Goal: Task Accomplishment & Management: Use online tool/utility

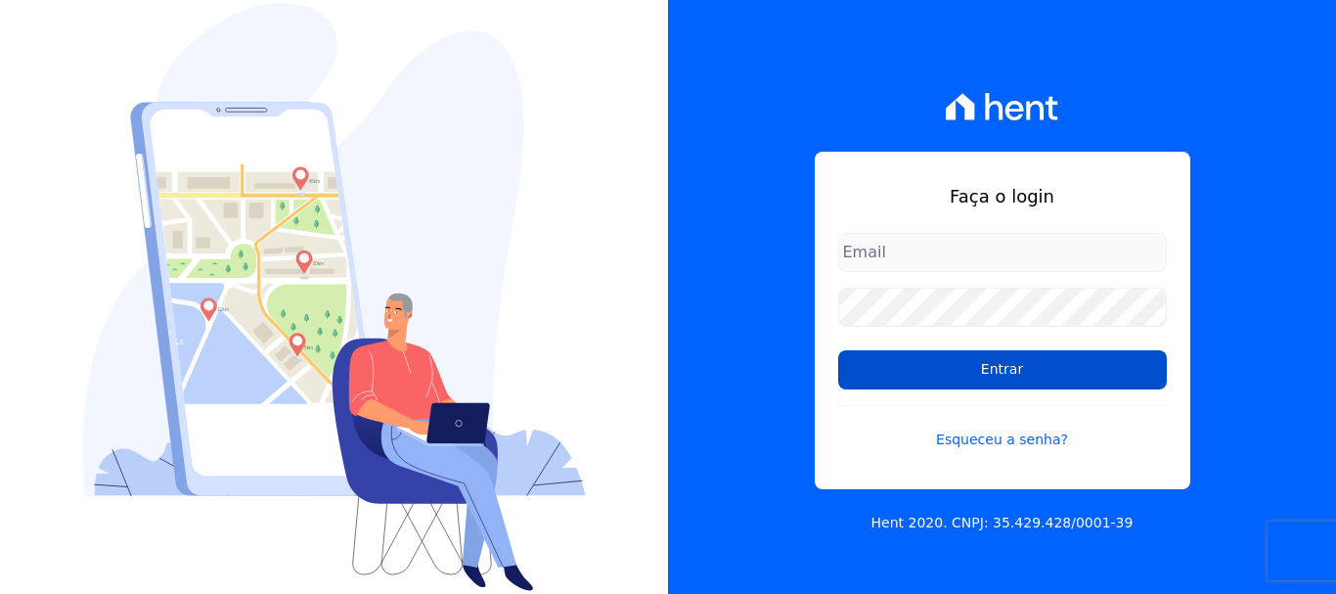
type input "[EMAIL_ADDRESS][DOMAIN_NAME]"
click at [876, 366] on input "Entrar" at bounding box center [1002, 369] width 329 height 39
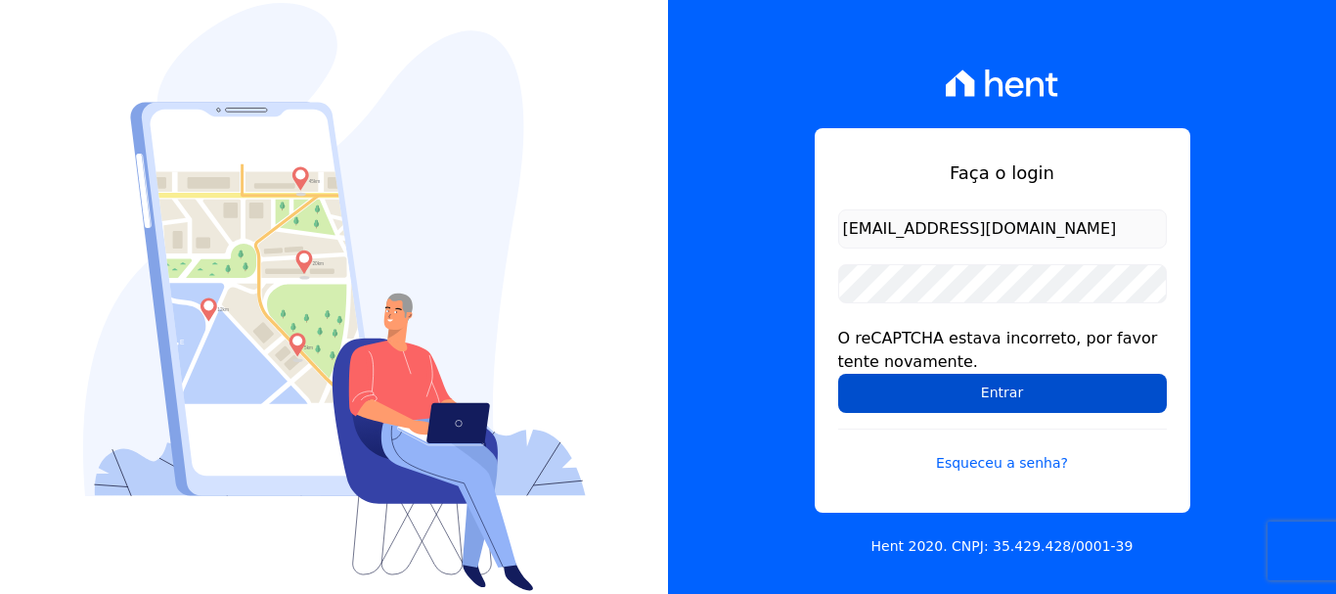
click at [992, 384] on input "Entrar" at bounding box center [1002, 393] width 329 height 39
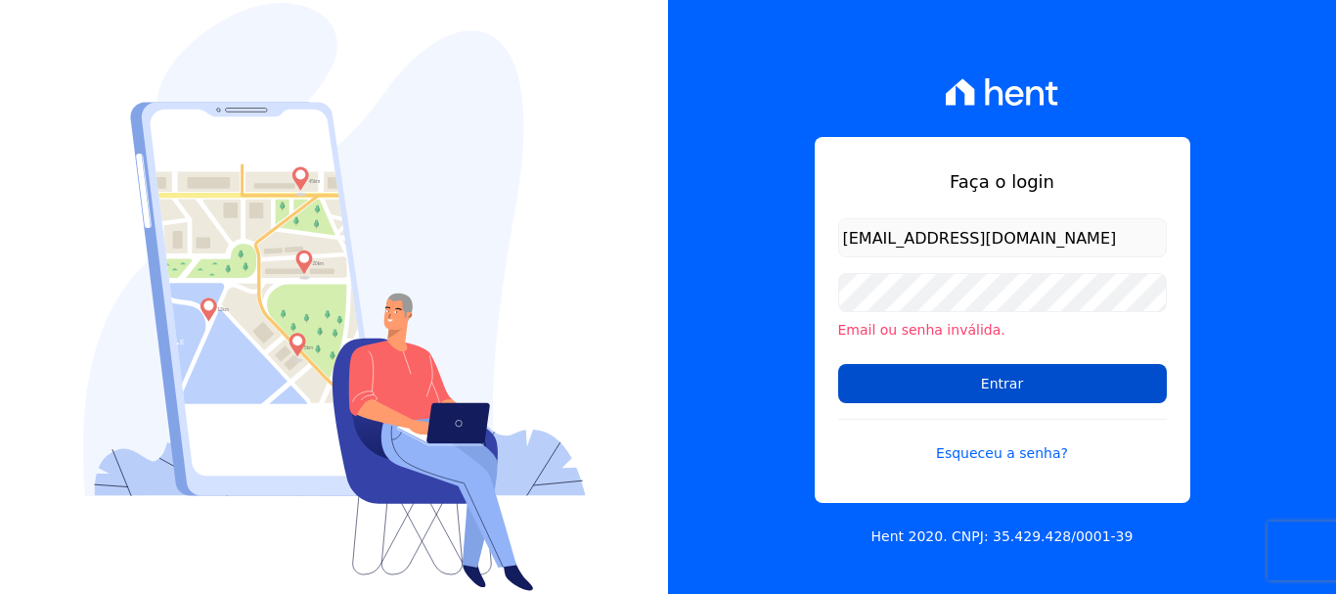
click at [900, 392] on input "Entrar" at bounding box center [1002, 383] width 329 height 39
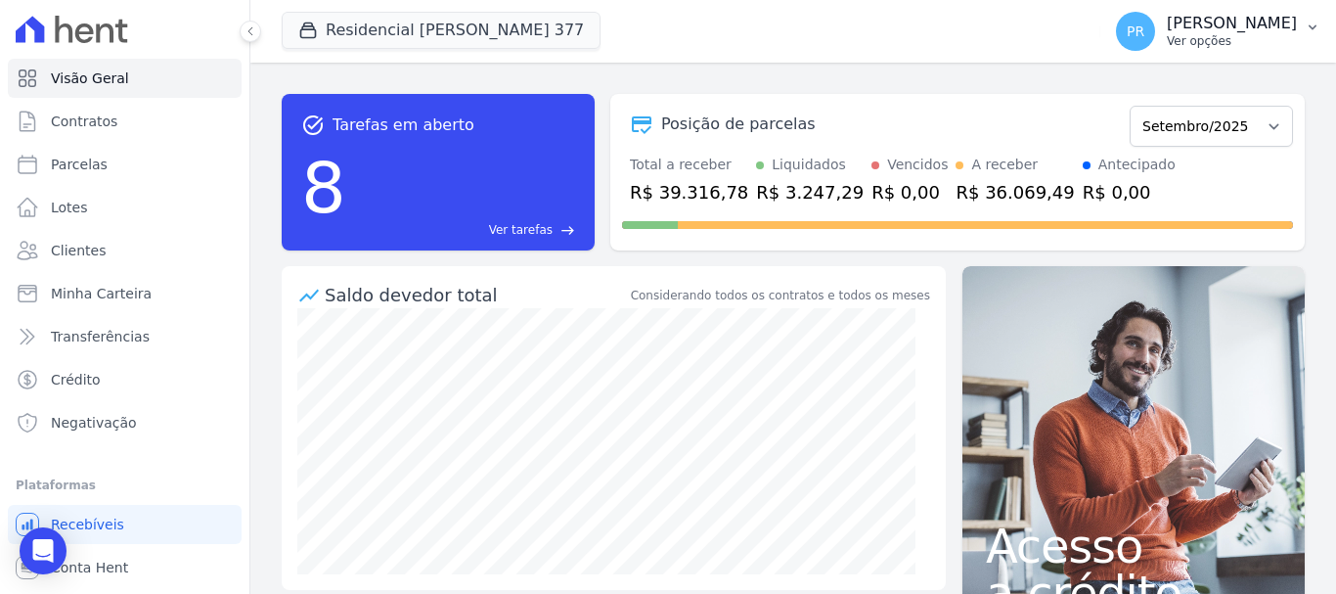
click at [1212, 42] on p "Ver opções" at bounding box center [1232, 41] width 130 height 16
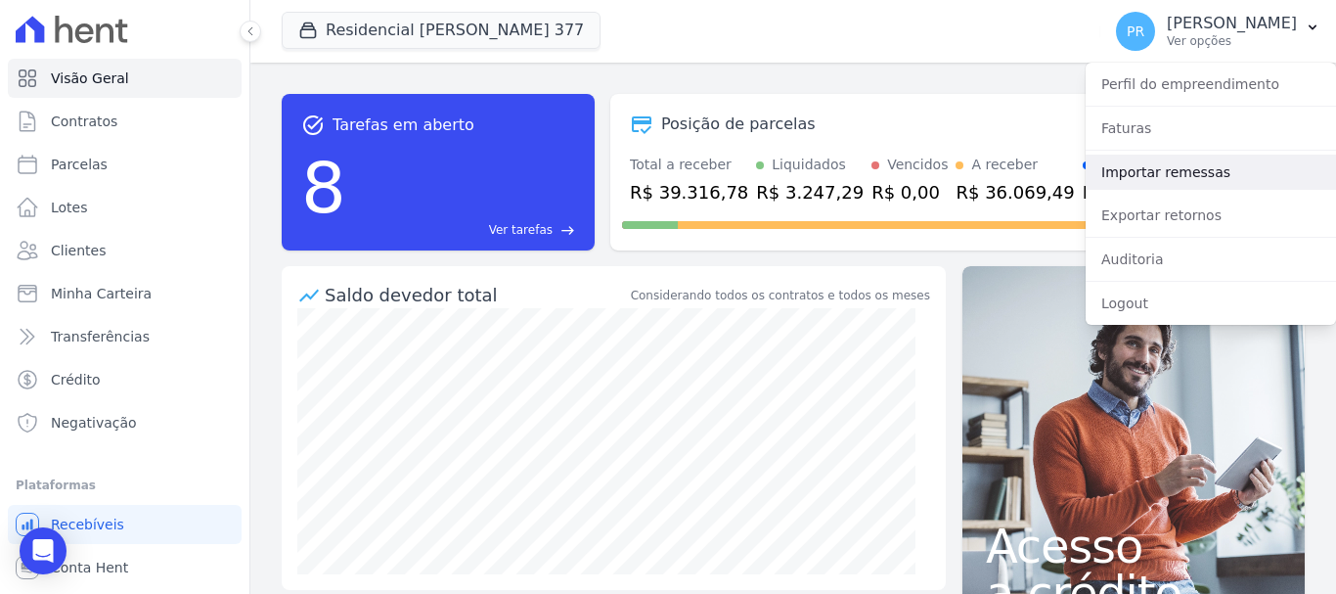
click at [1192, 171] on link "Importar remessas" at bounding box center [1211, 172] width 250 height 35
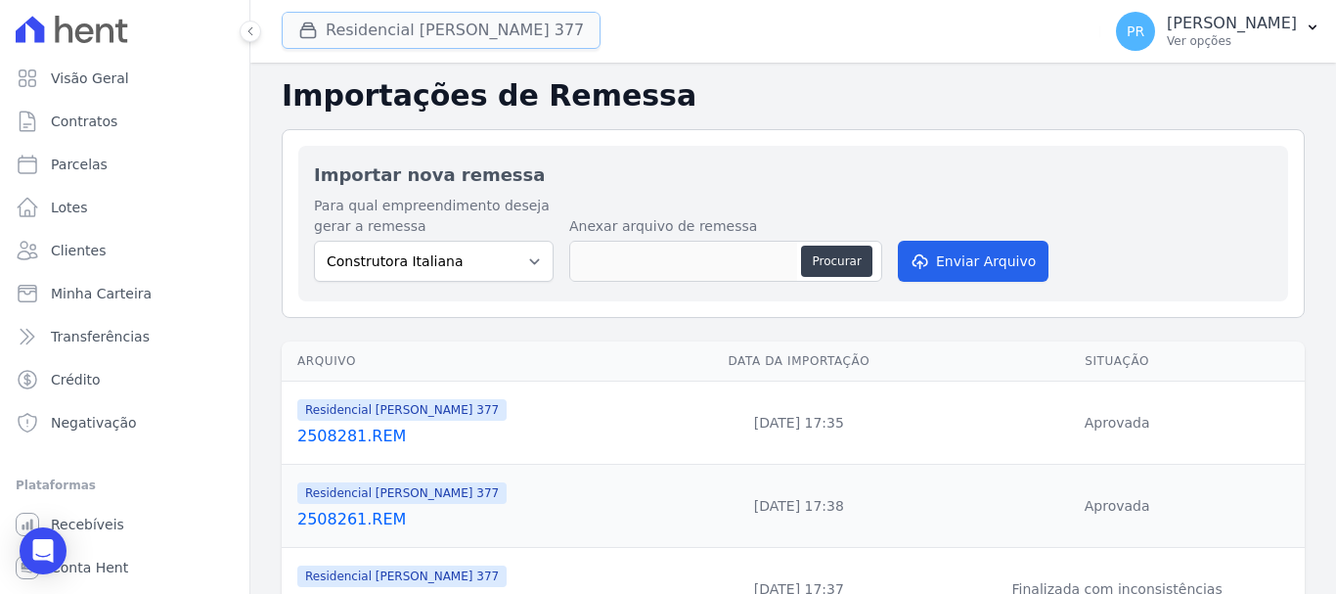
drag, startPoint x: 491, startPoint y: 15, endPoint x: 335, endPoint y: 41, distance: 158.7
click at [491, 14] on button "Residencial [PERSON_NAME] Glória 377" at bounding box center [441, 30] width 319 height 37
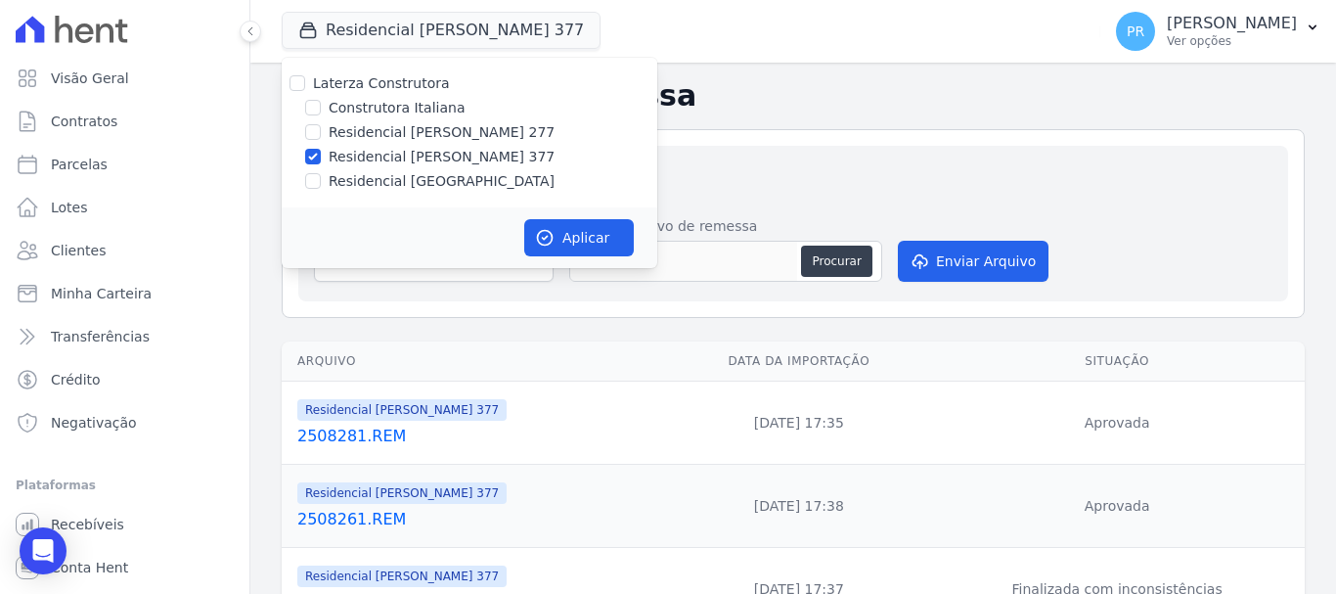
click at [365, 76] on label "Laterza Construtora" at bounding box center [381, 83] width 137 height 16
click at [305, 76] on input "Laterza Construtora" at bounding box center [298, 83] width 16 height 16
checkbox input "true"
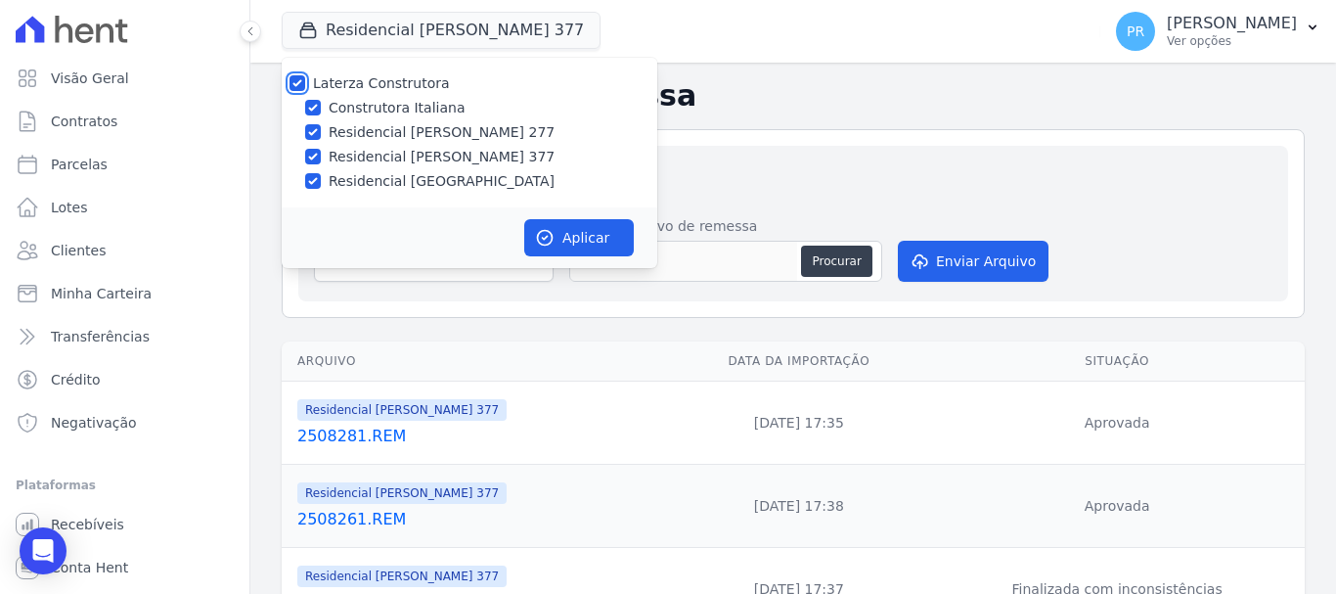
checkbox input "true"
click at [383, 81] on label "Laterza Construtora" at bounding box center [381, 83] width 137 height 16
click at [305, 81] on input "Laterza Construtora" at bounding box center [298, 83] width 16 height 16
checkbox input "false"
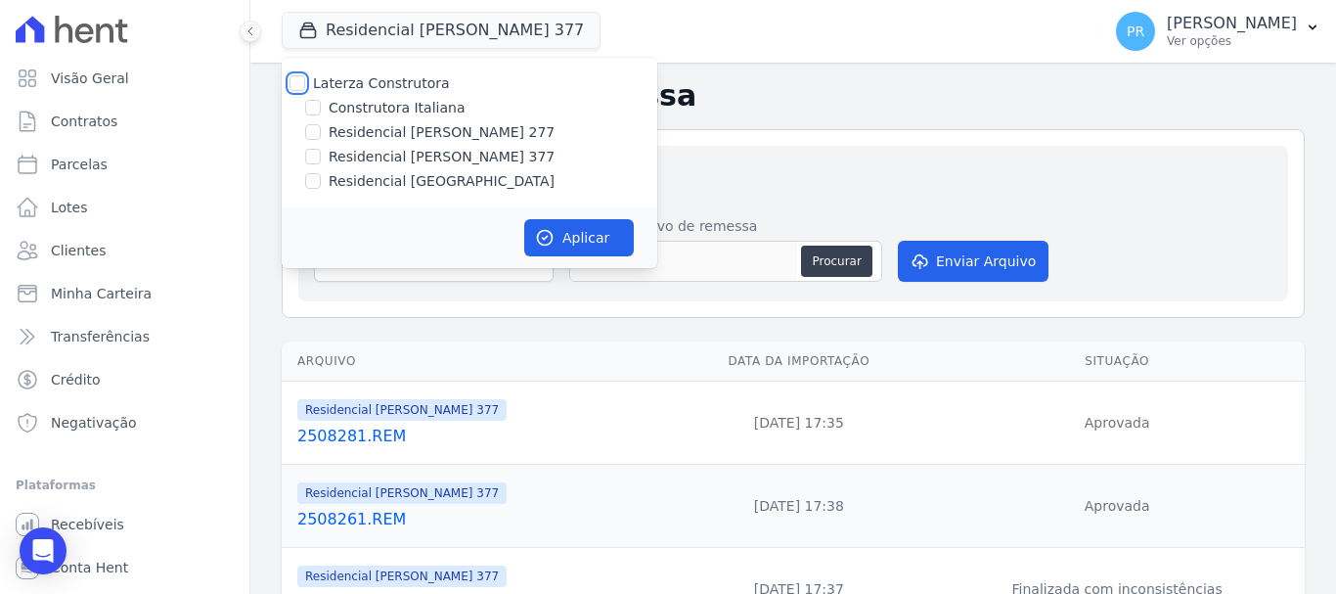
checkbox input "false"
click at [431, 112] on label "Construtora Italiana" at bounding box center [397, 108] width 136 height 21
click at [321, 112] on input "Construtora Italiana" at bounding box center [313, 108] width 16 height 16
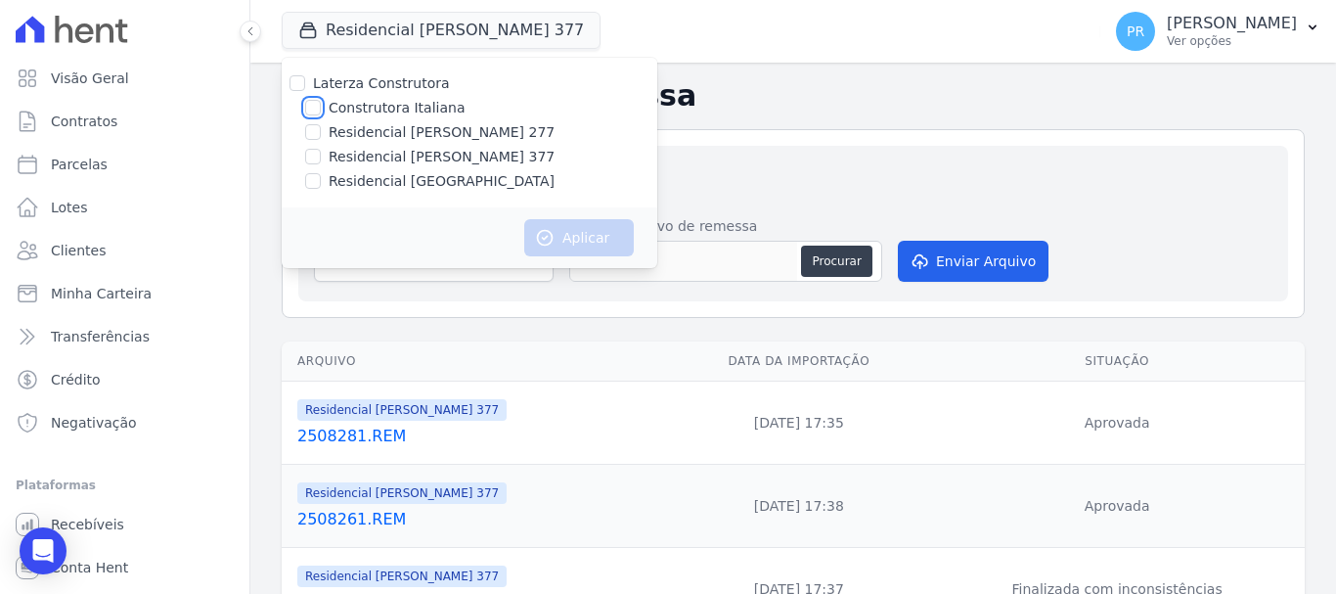
checkbox input "true"
drag, startPoint x: 583, startPoint y: 213, endPoint x: 582, endPoint y: 225, distance: 11.8
click at [582, 213] on div "Aplicar" at bounding box center [470, 237] width 376 height 61
click at [602, 240] on button "Aplicar" at bounding box center [579, 237] width 110 height 37
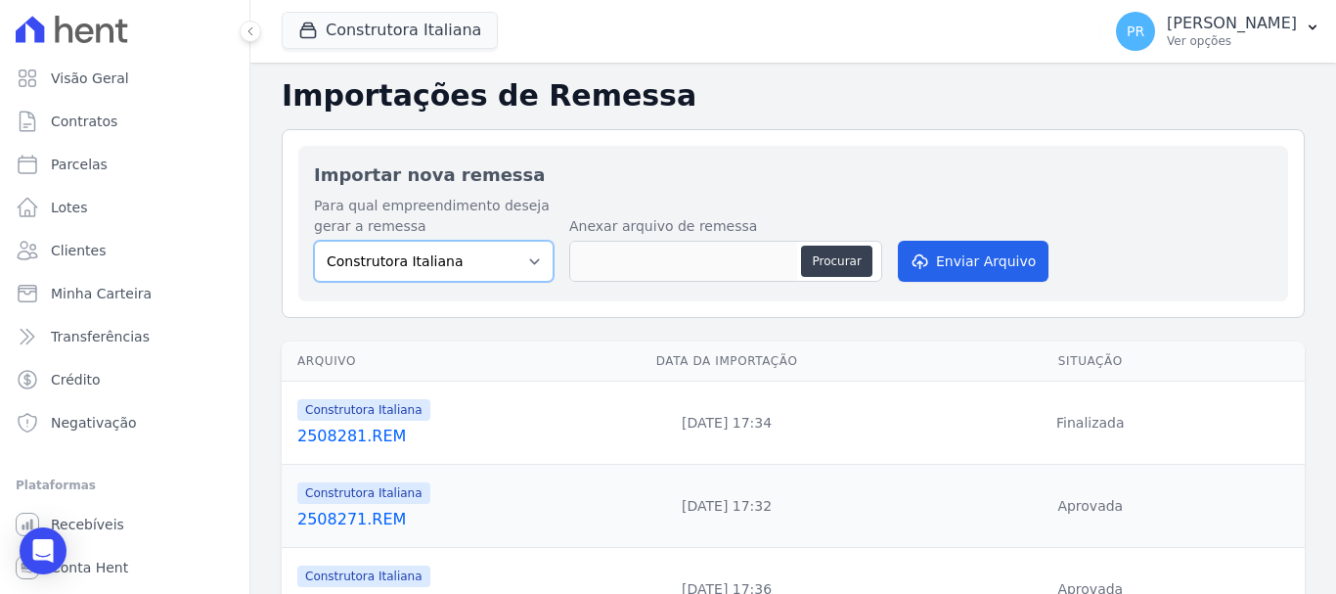
click at [483, 273] on select "Construtora Italiana Residencial [PERSON_NAME] 277 Residencial [PERSON_NAME][ST…" at bounding box center [434, 261] width 240 height 41
click at [827, 270] on button "Procurar" at bounding box center [836, 261] width 70 height 31
type input "2509011.REM"
click at [943, 231] on div "Para qual empreendimento deseja gerar a remessa Construtora Italiana Residencia…" at bounding box center [793, 241] width 959 height 90
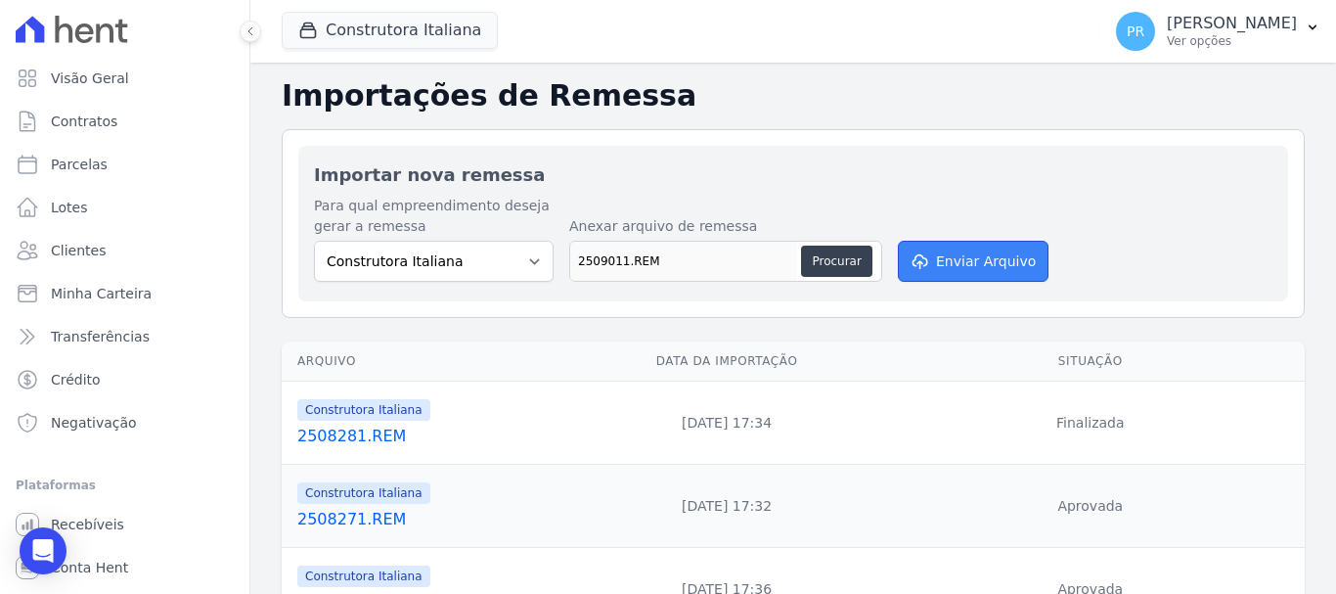
click at [976, 253] on button "Enviar Arquivo" at bounding box center [973, 261] width 151 height 41
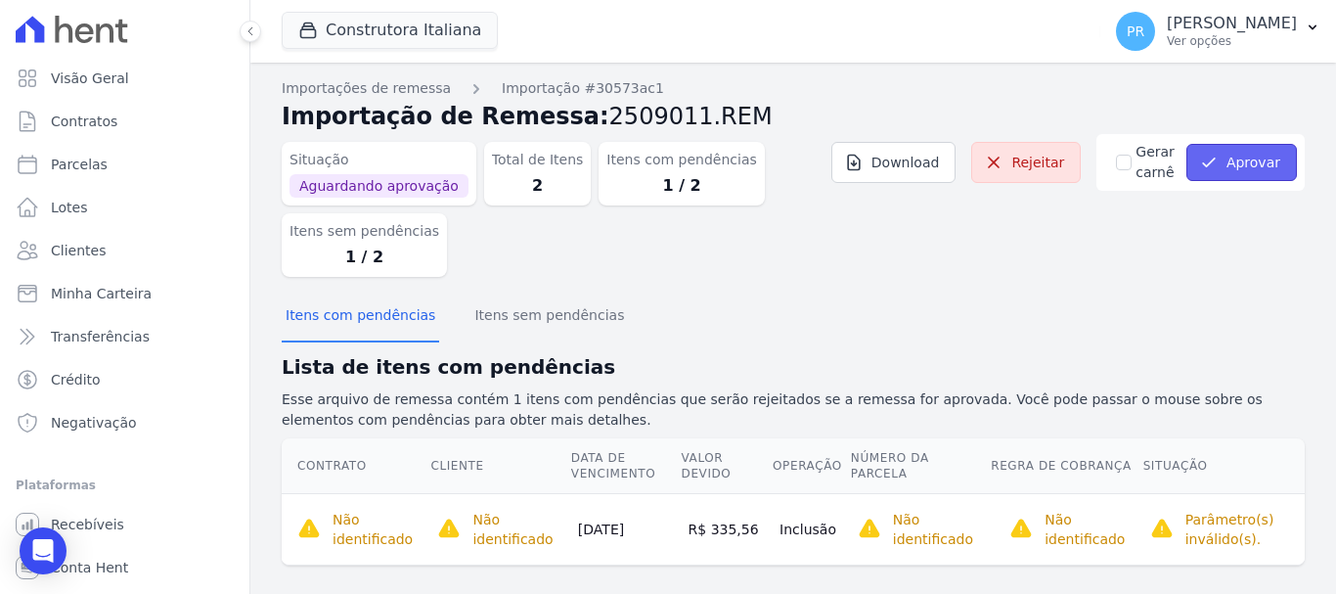
click at [1228, 156] on button "Aprovar" at bounding box center [1241, 162] width 111 height 37
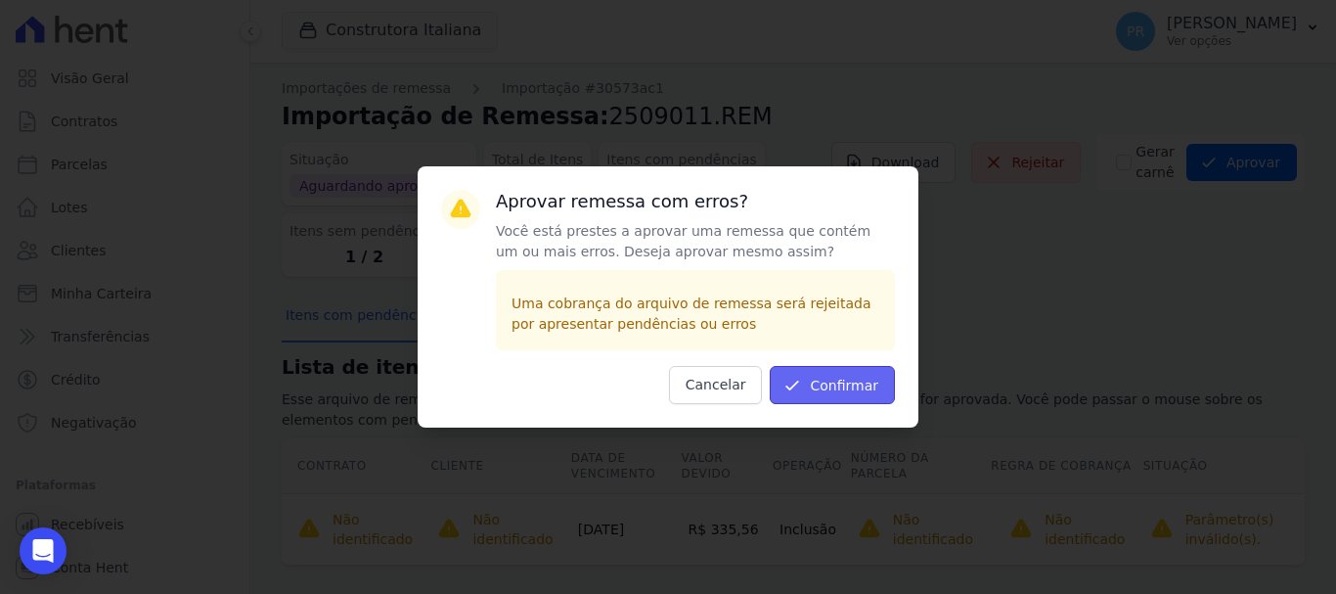
click at [802, 384] on icon "submit" at bounding box center [792, 386] width 20 height 20
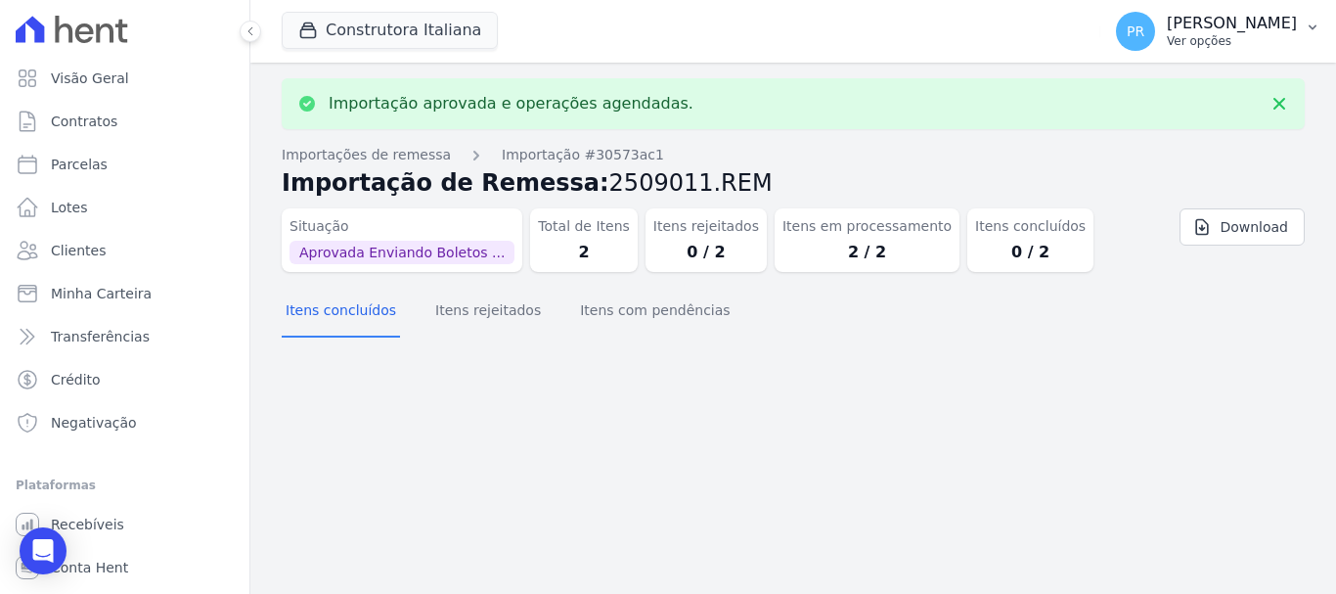
click at [1222, 24] on p "[PERSON_NAME]" at bounding box center [1232, 24] width 130 height 20
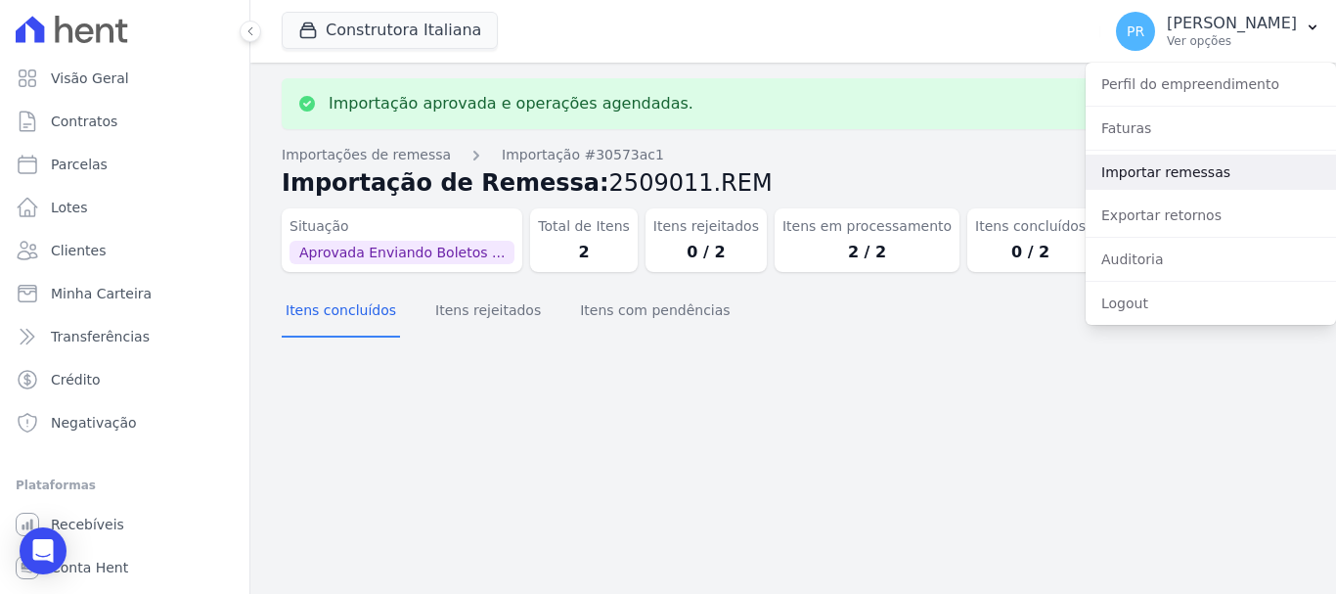
click at [1105, 167] on link "Importar remessas" at bounding box center [1211, 172] width 250 height 35
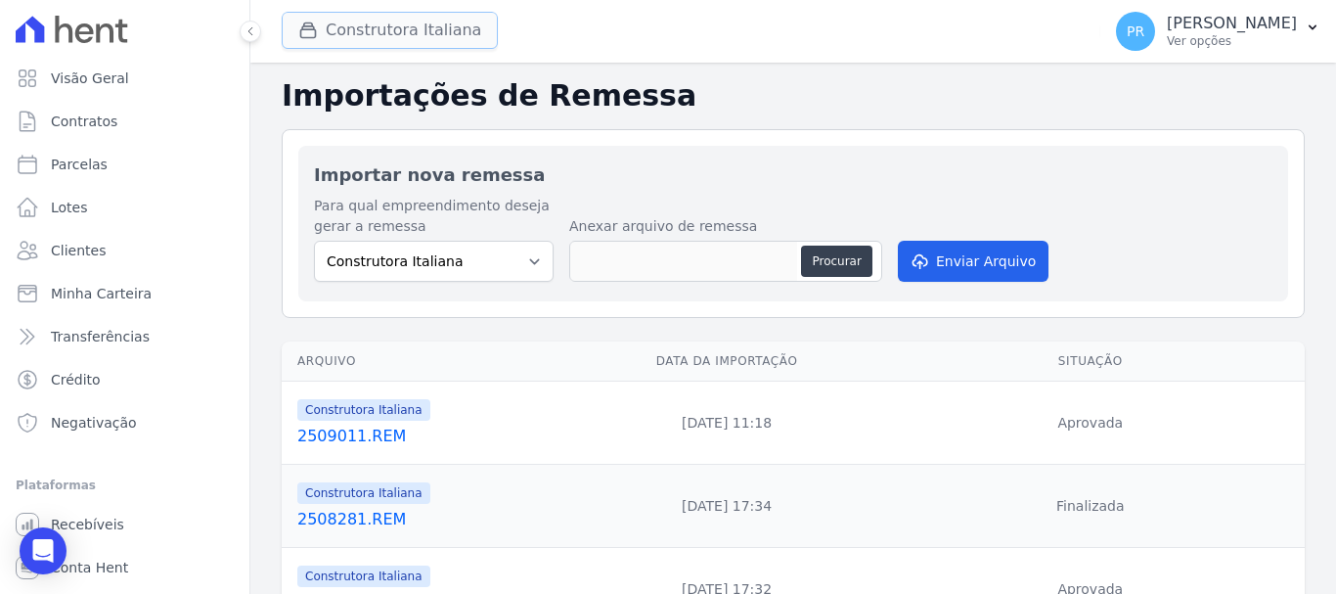
click at [436, 24] on button "Construtora Italiana" at bounding box center [390, 30] width 216 height 37
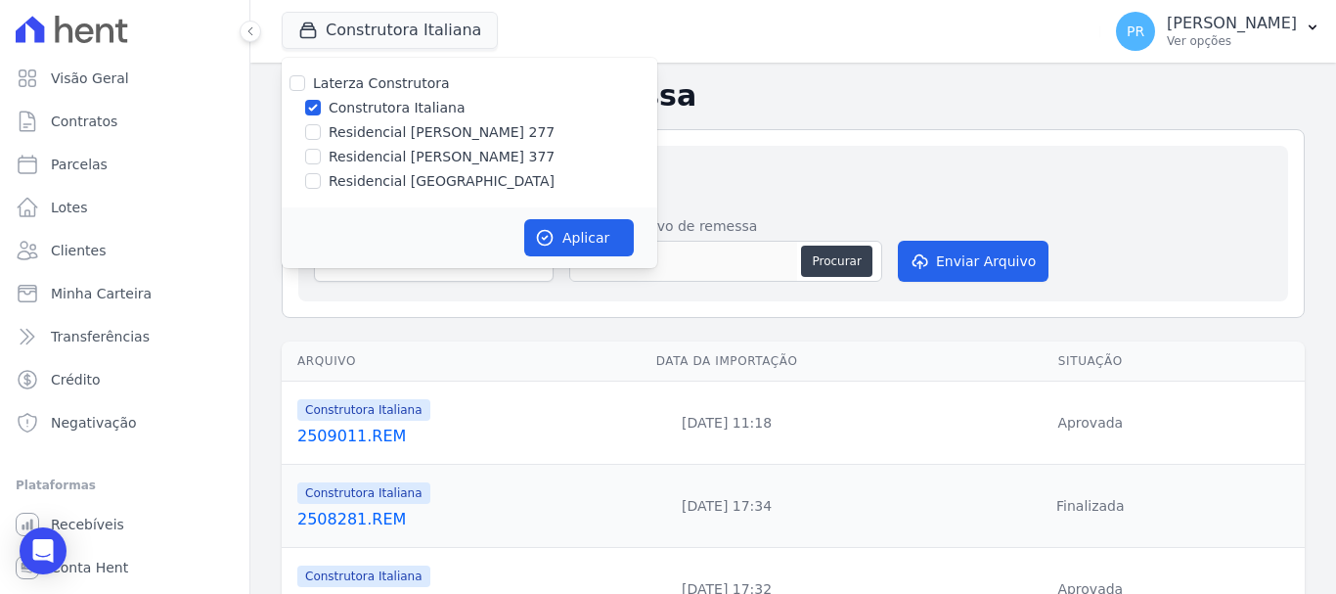
click at [390, 106] on label "Construtora Italiana" at bounding box center [397, 108] width 136 height 21
click at [321, 106] on input "Construtora Italiana" at bounding box center [313, 108] width 16 height 16
checkbox input "false"
click at [390, 131] on label "Residencial [PERSON_NAME] 277" at bounding box center [442, 132] width 226 height 21
click at [321, 131] on input "Residencial [PERSON_NAME] 277" at bounding box center [313, 132] width 16 height 16
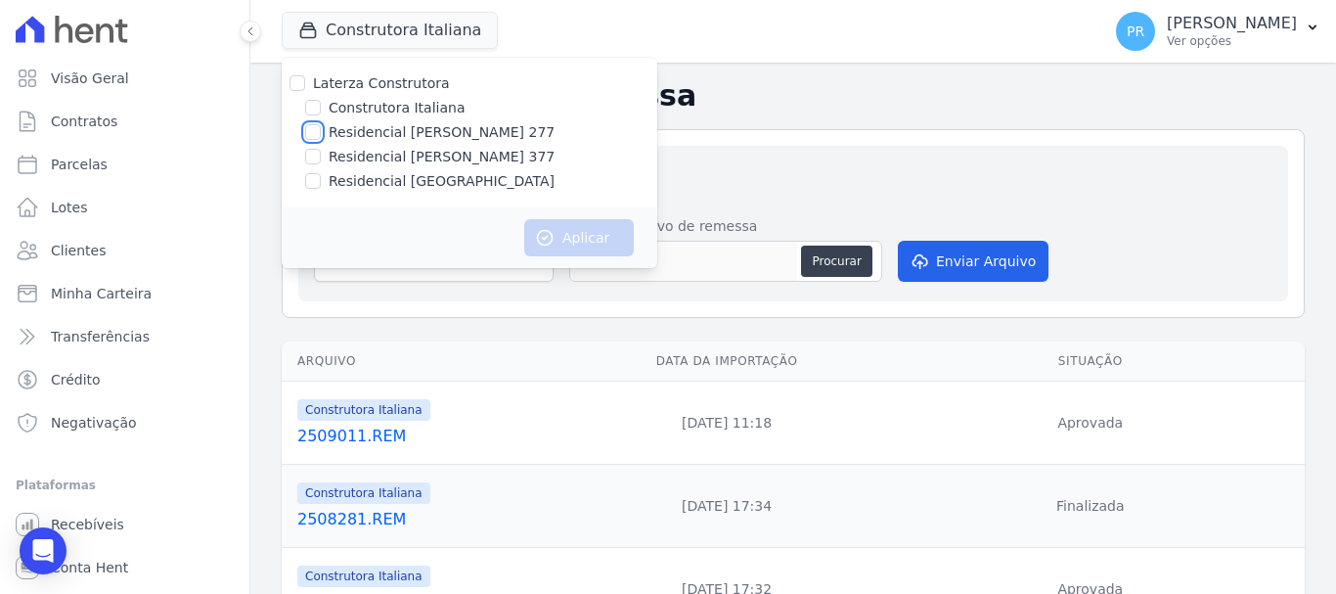
checkbox input "true"
click at [540, 220] on button "Aplicar" at bounding box center [579, 237] width 110 height 37
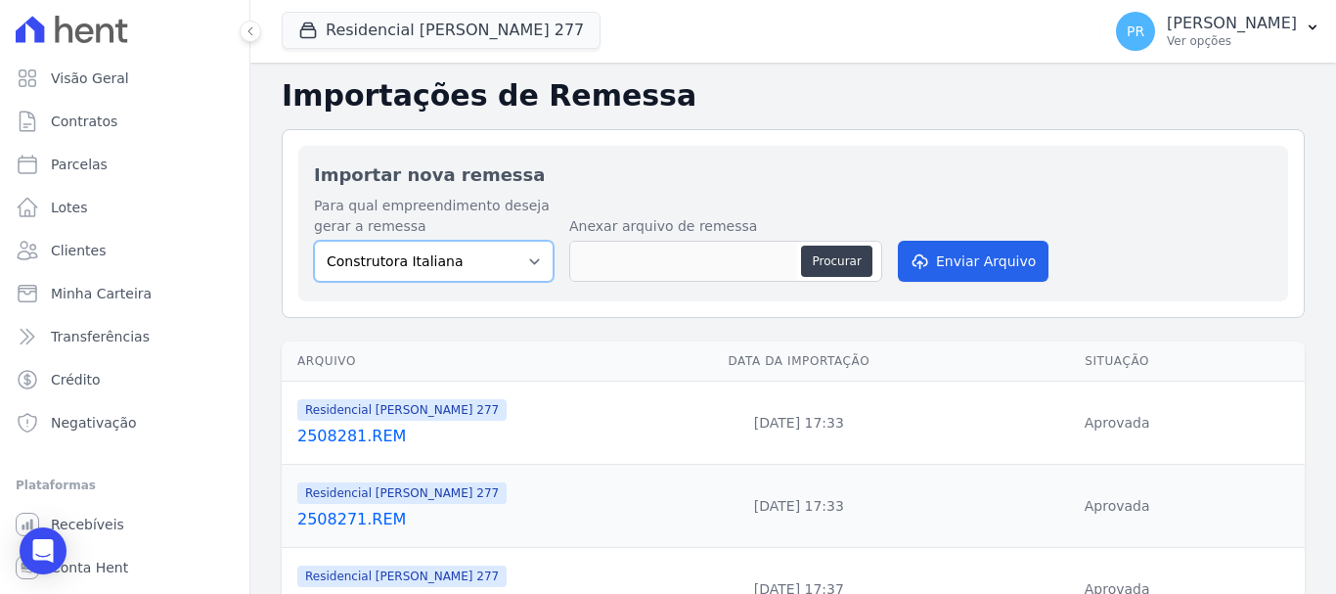
drag, startPoint x: 494, startPoint y: 259, endPoint x: 494, endPoint y: 277, distance: 17.6
click at [494, 259] on select "Construtora Italiana Residencial [PERSON_NAME] 277 Residencial [PERSON_NAME][ST…" at bounding box center [434, 261] width 240 height 41
select select "7d698934-b935-4dc9-aa46-576f3138731b"
click at [314, 241] on select "Construtora Italiana Residencial [PERSON_NAME] 277 Residencial [PERSON_NAME][ST…" at bounding box center [434, 261] width 240 height 41
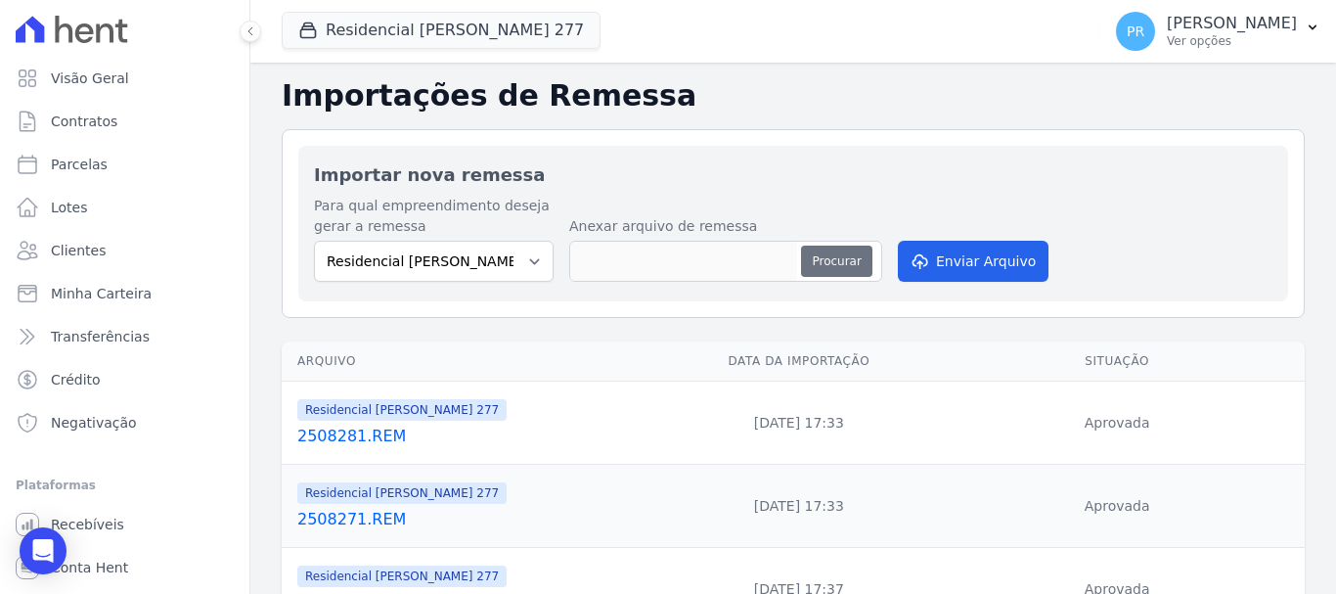
click at [839, 263] on button "Procurar" at bounding box center [836, 261] width 70 height 31
type input "2509011.REM"
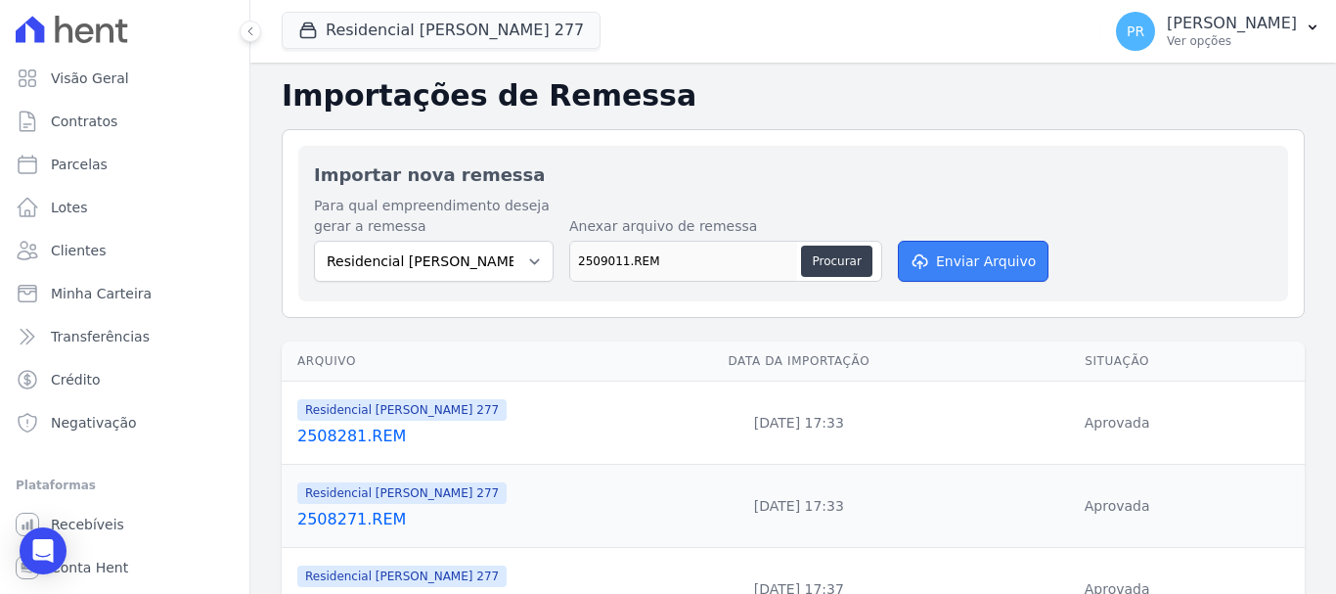
click at [992, 278] on button "Enviar Arquivo" at bounding box center [973, 261] width 151 height 41
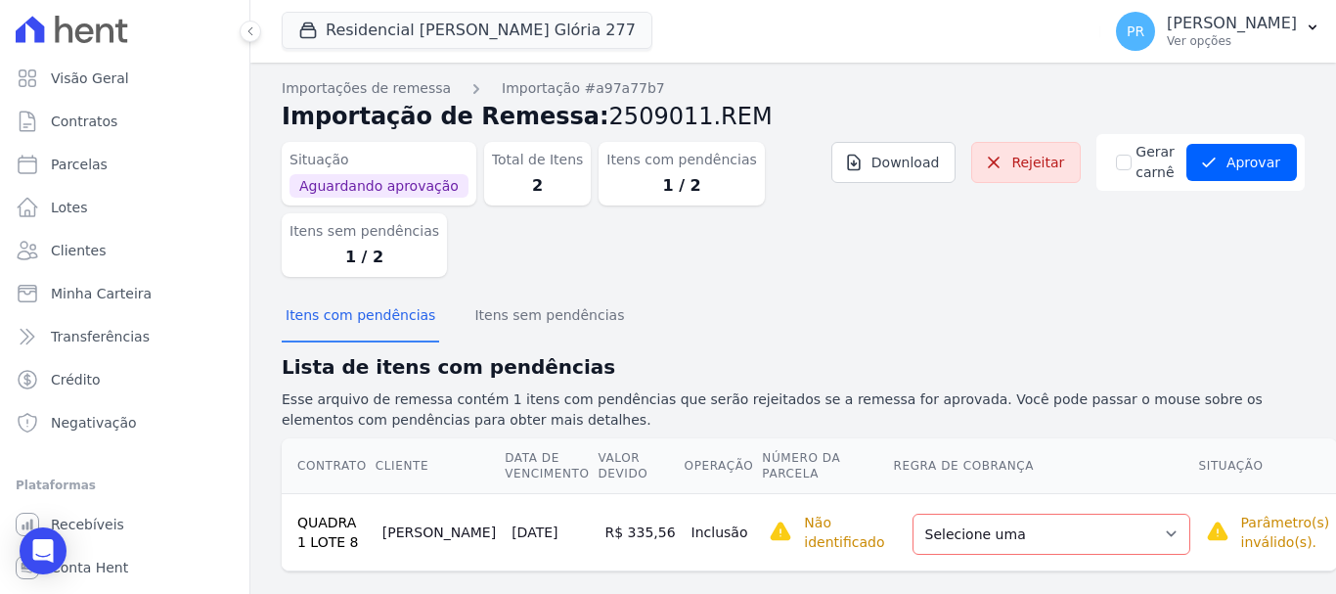
scroll to position [25, 0]
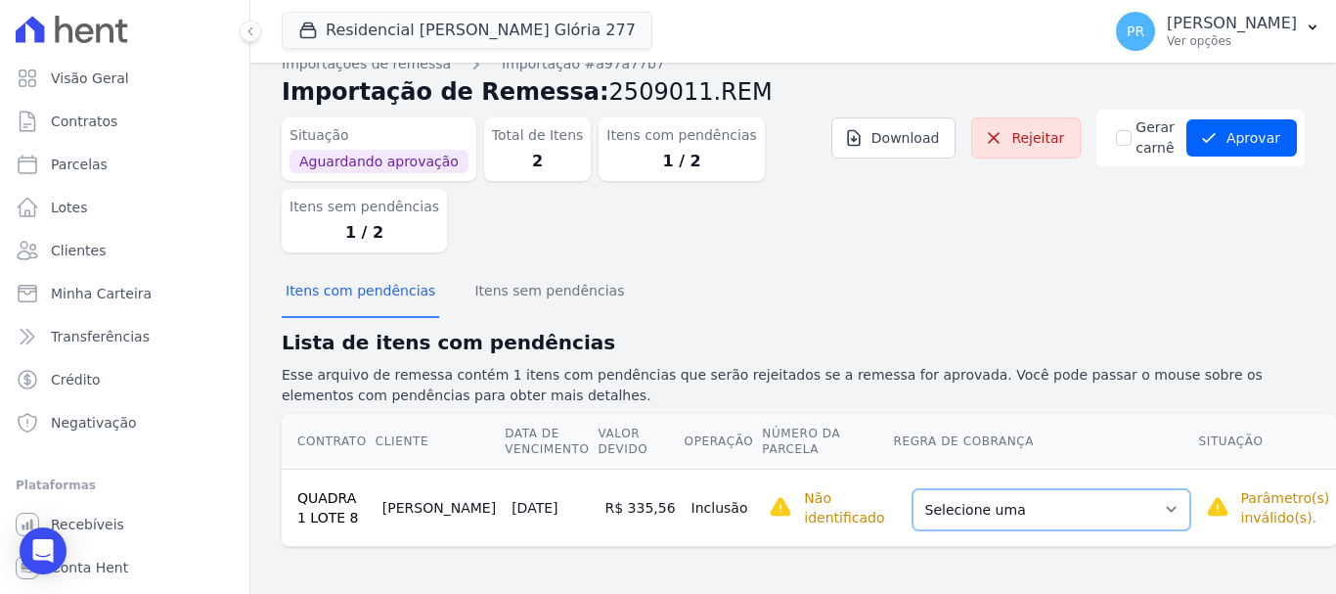
click at [1097, 498] on select "Selecione uma Nova Parcela Avulsa Parcela Avulsa Existente Parcela Normal (13 X…" at bounding box center [1052, 509] width 278 height 41
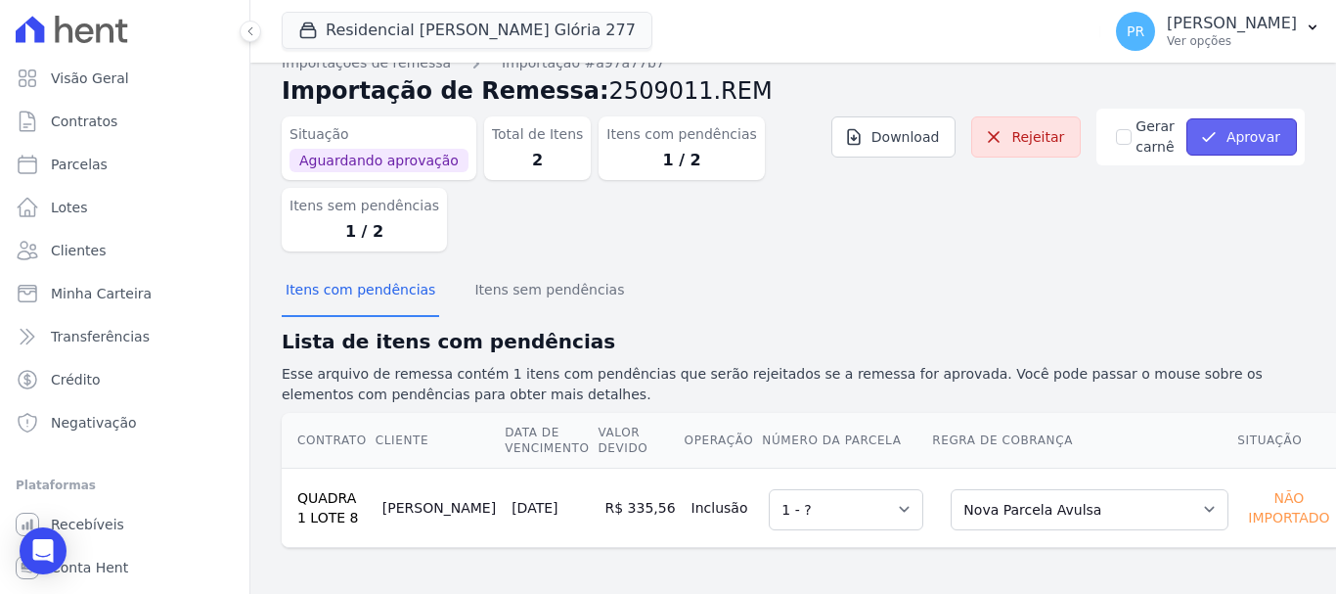
click at [1249, 122] on button "Aprovar" at bounding box center [1241, 136] width 111 height 37
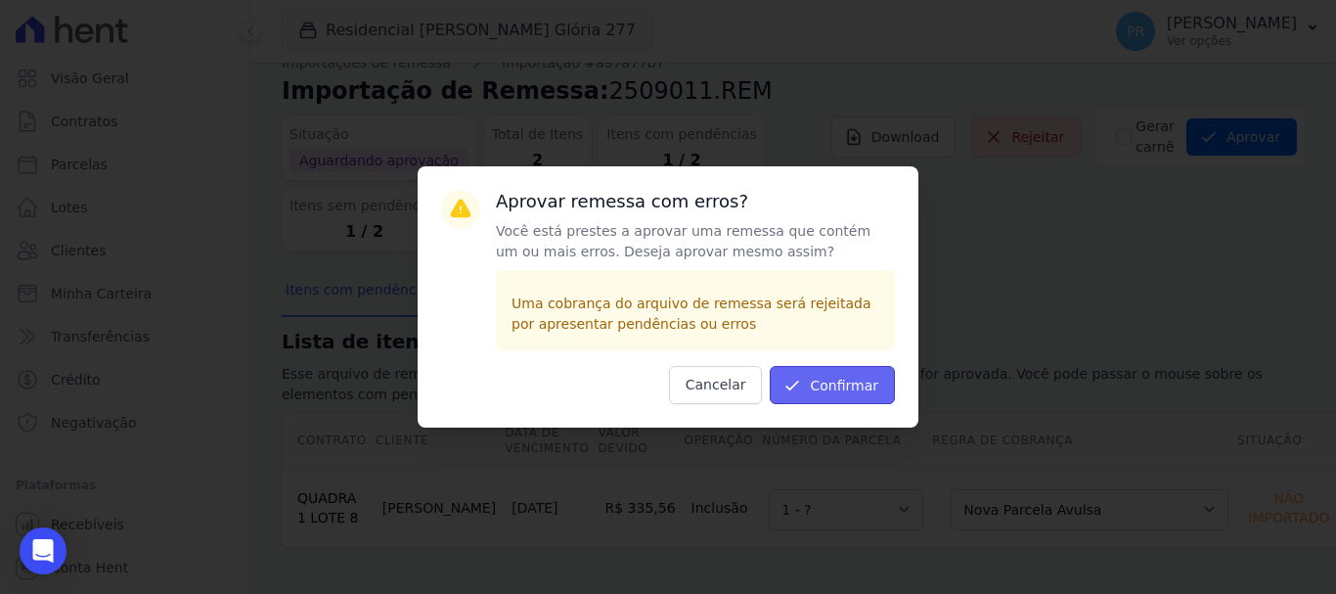
click at [877, 379] on button "Confirmar" at bounding box center [832, 385] width 125 height 38
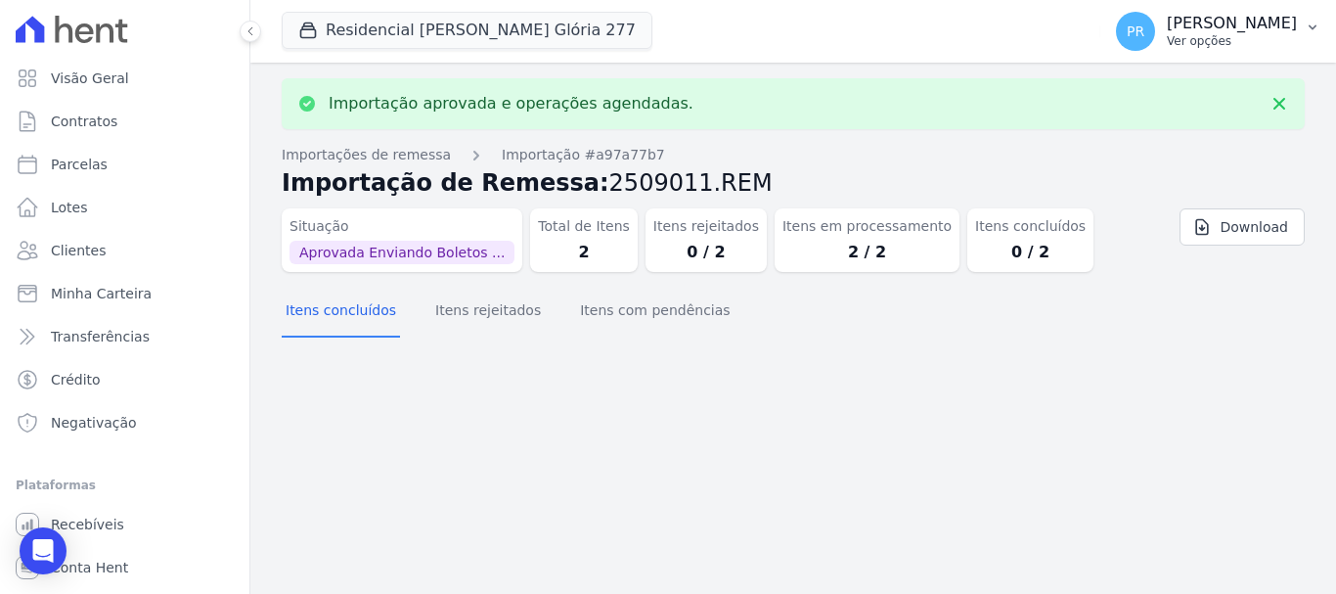
click at [1226, 30] on p "[PERSON_NAME]" at bounding box center [1232, 24] width 130 height 20
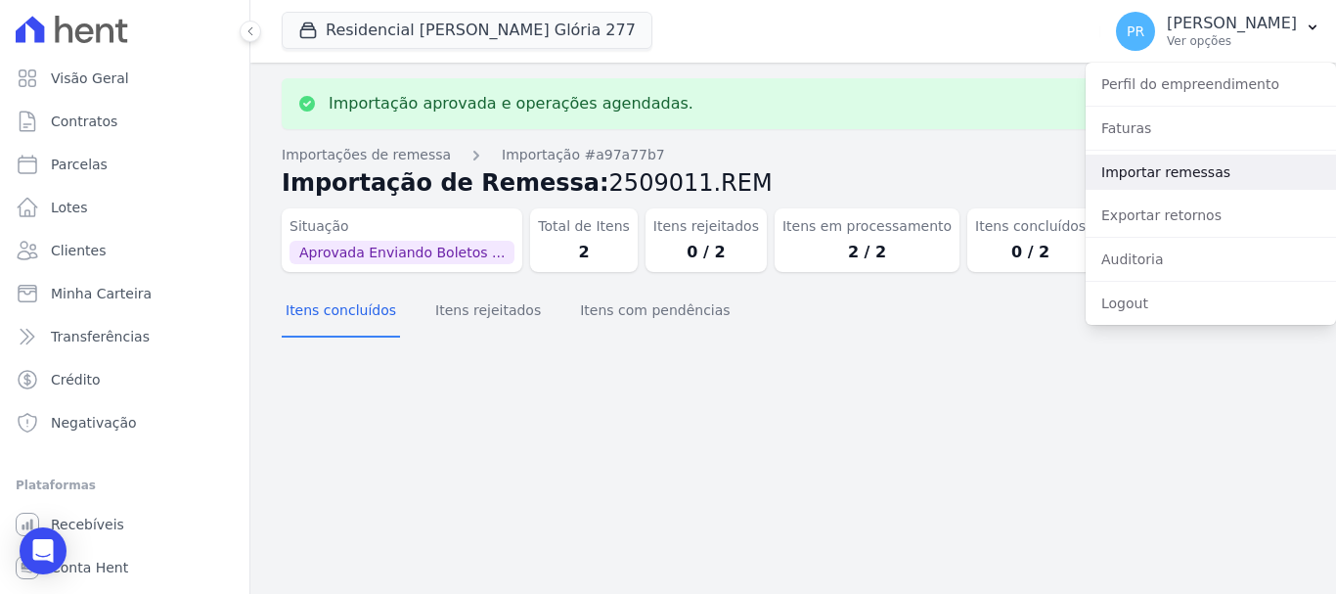
click at [1171, 188] on link "Importar remessas" at bounding box center [1211, 172] width 250 height 35
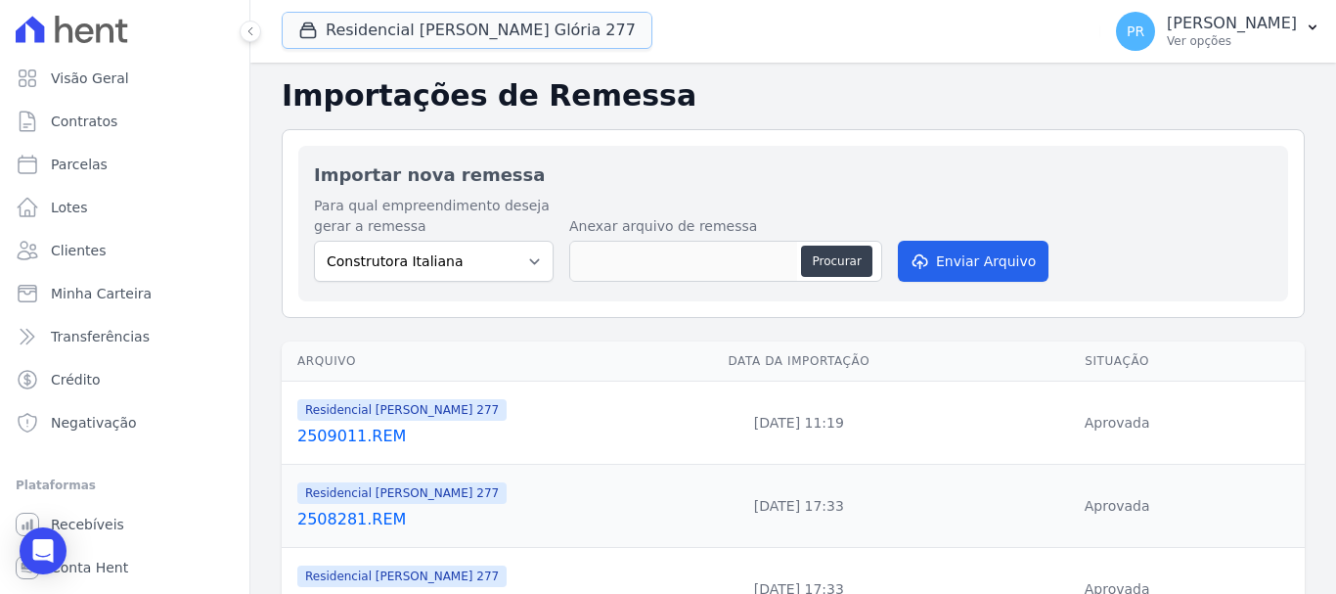
drag, startPoint x: 452, startPoint y: 38, endPoint x: 411, endPoint y: 92, distance: 67.7
click at [453, 38] on button "Residencial Maria Da Glória 277" at bounding box center [467, 30] width 371 height 37
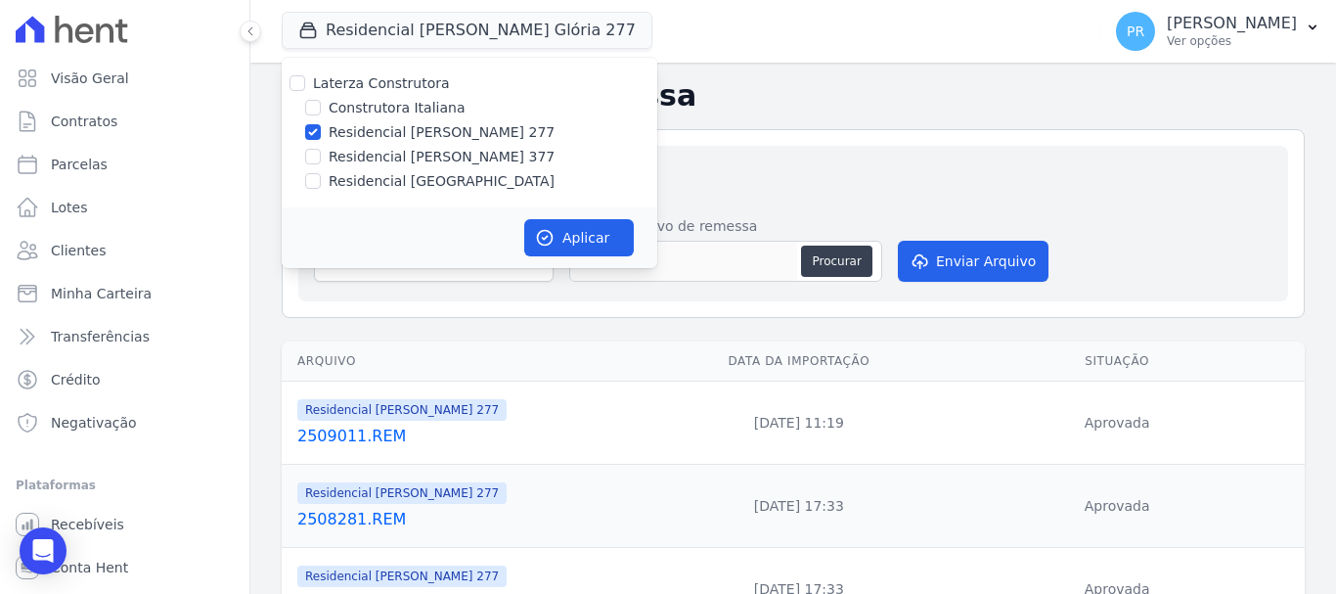
click at [374, 128] on label "Residencial [PERSON_NAME] 277" at bounding box center [442, 132] width 226 height 21
click at [321, 128] on input "Residencial [PERSON_NAME] 277" at bounding box center [313, 132] width 16 height 16
checkbox input "false"
click at [370, 156] on label "Residencial [PERSON_NAME] 377" at bounding box center [442, 157] width 226 height 21
click at [321, 156] on input "Residencial [PERSON_NAME] 377" at bounding box center [313, 157] width 16 height 16
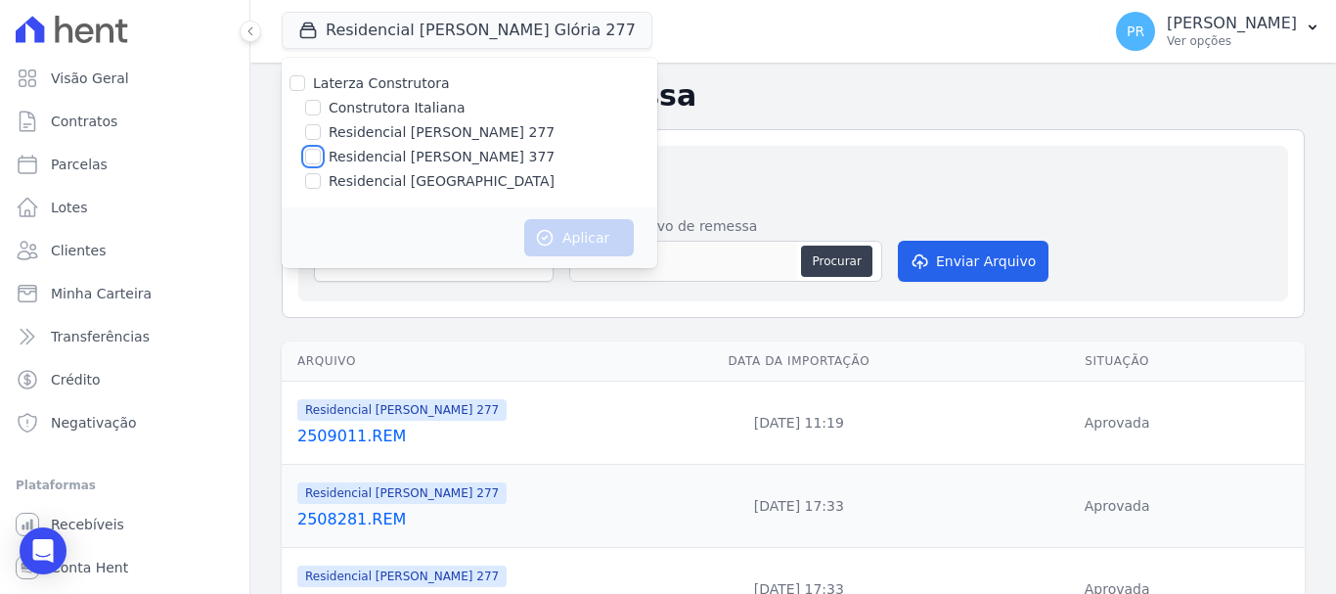
checkbox input "true"
click at [571, 233] on button "Aplicar" at bounding box center [579, 237] width 110 height 37
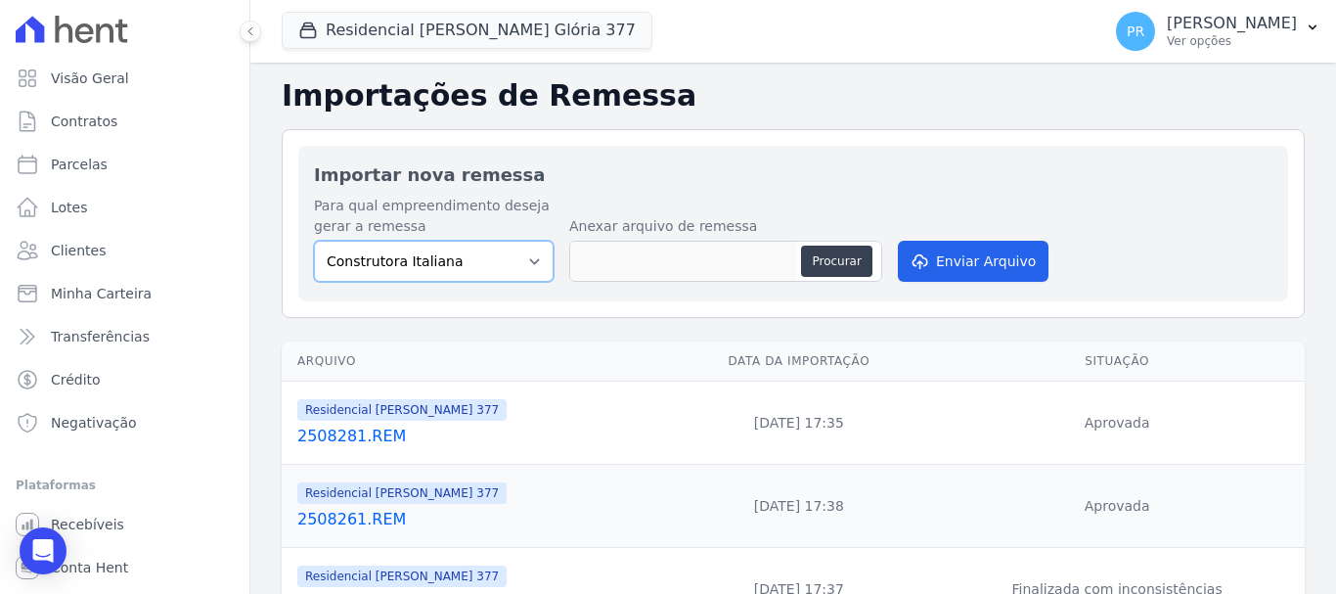
drag, startPoint x: 489, startPoint y: 257, endPoint x: 509, endPoint y: 281, distance: 30.6
click at [489, 257] on select "Construtora Italiana Residencial [PERSON_NAME] 277 Residencial [PERSON_NAME][ST…" at bounding box center [434, 261] width 240 height 41
select select "0cd9190e-dfd9-46e5-afc8-7298ef4c0c2b"
click at [314, 241] on select "Construtora Italiana Residencial [PERSON_NAME] 277 Residencial [PERSON_NAME][ST…" at bounding box center [434, 261] width 240 height 41
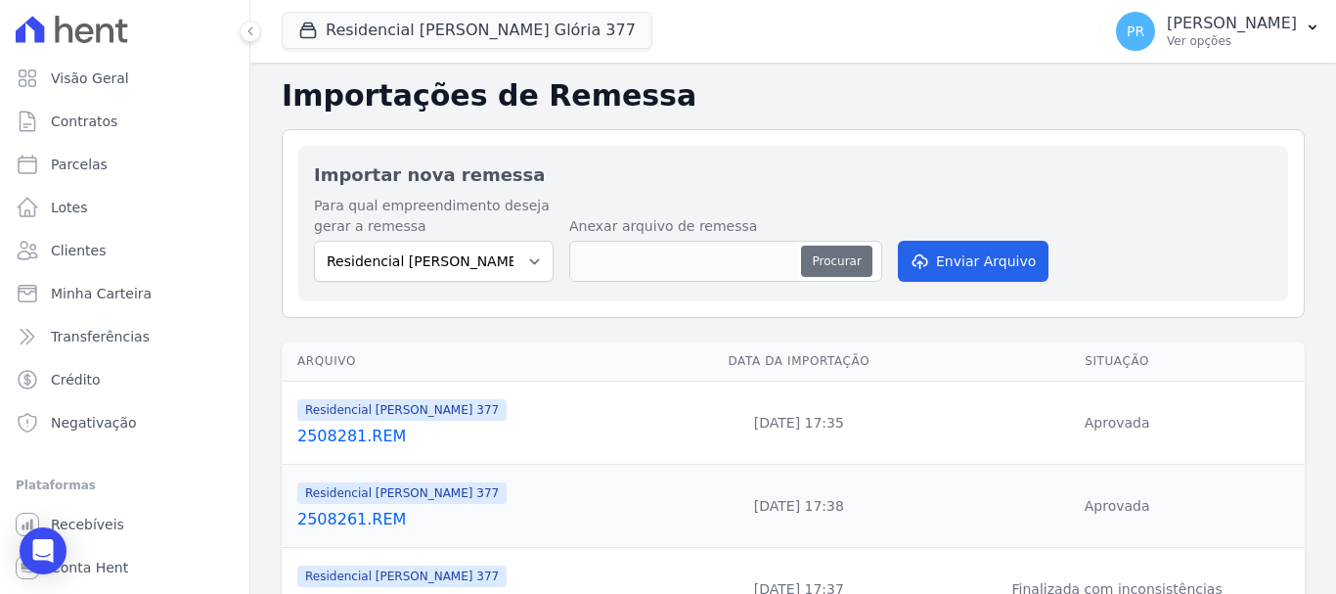
click at [847, 276] on button "Procurar" at bounding box center [836, 261] width 70 height 31
type input "2509011.REM"
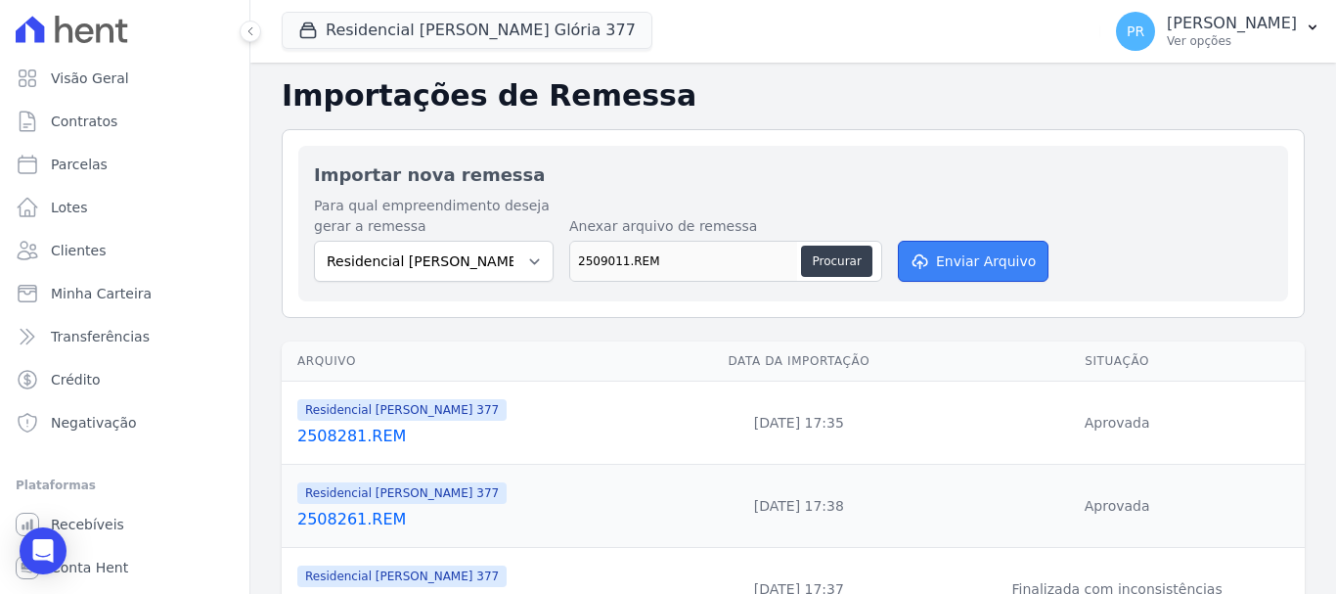
click at [935, 260] on button "Enviar Arquivo" at bounding box center [973, 261] width 151 height 41
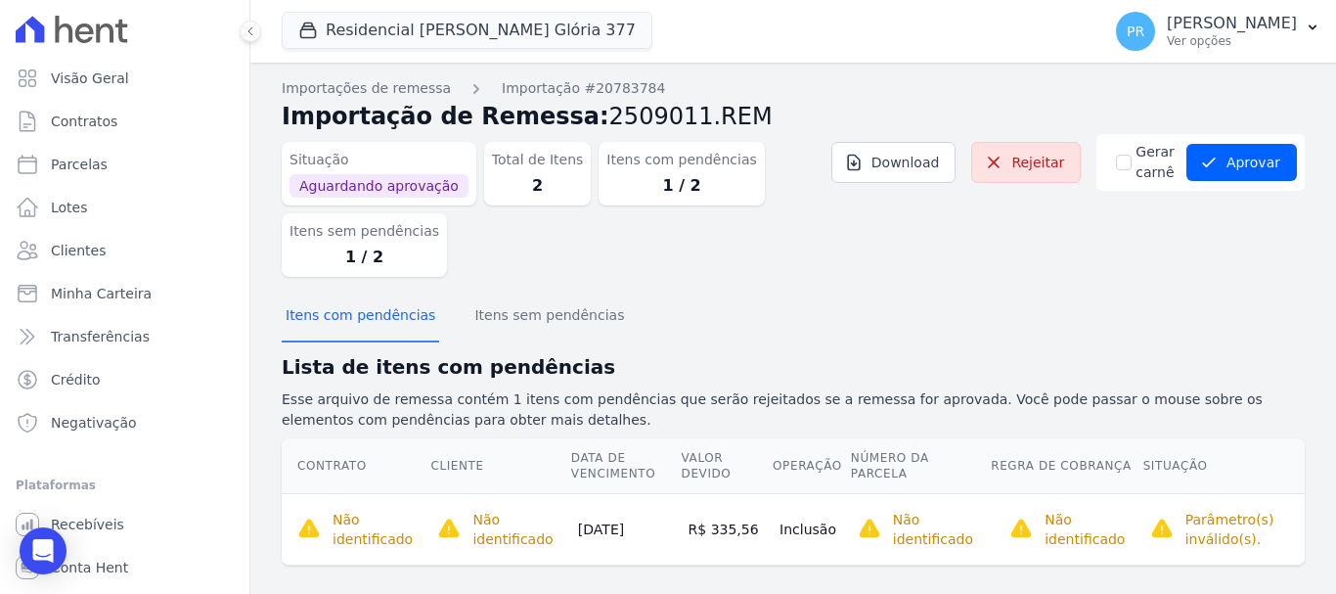
click at [1266, 182] on div "Gerar carnê Aprovar Aprovar remessa com erros? Você está prestes a aprovar uma …" at bounding box center [1200, 162] width 208 height 57
click at [1263, 177] on button "Aprovar" at bounding box center [1241, 162] width 111 height 37
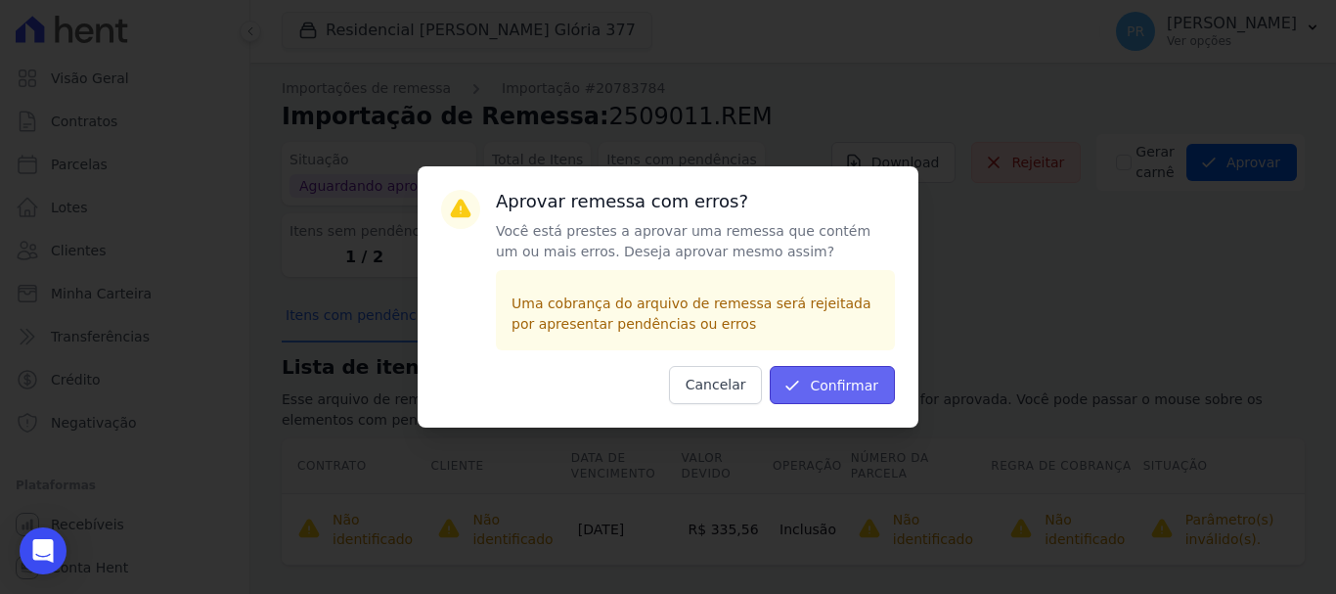
click at [835, 389] on button "Confirmar" at bounding box center [832, 385] width 125 height 38
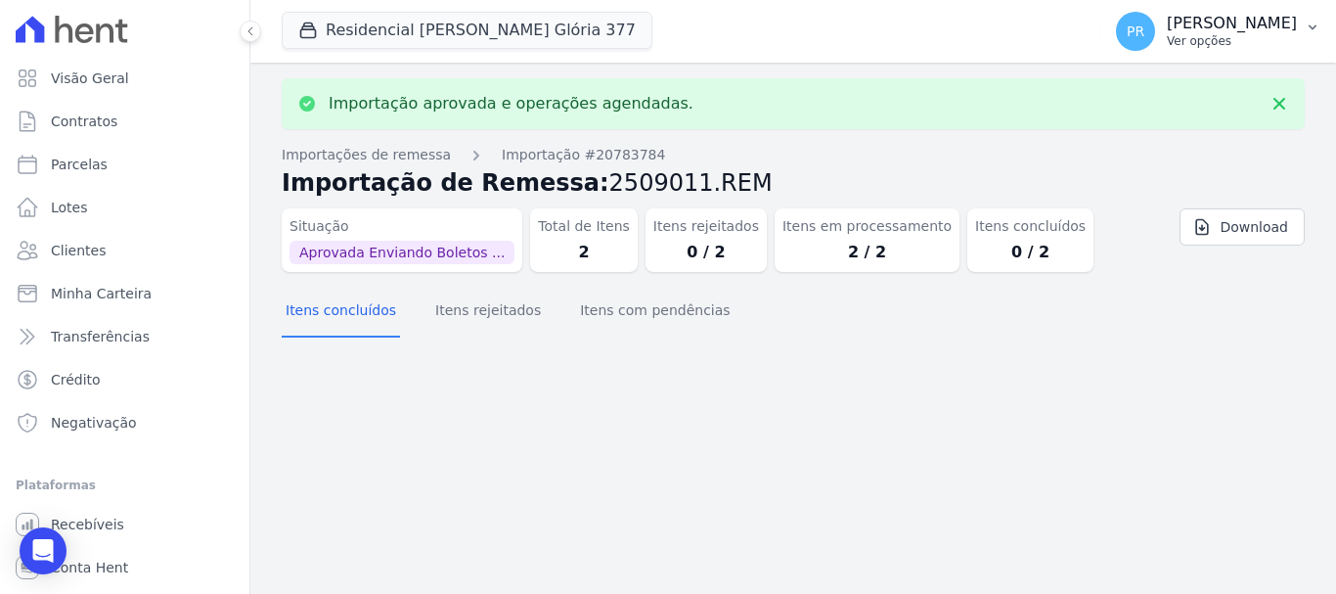
click at [1192, 39] on div "PR [PERSON_NAME] Ver opções" at bounding box center [1206, 31] width 181 height 39
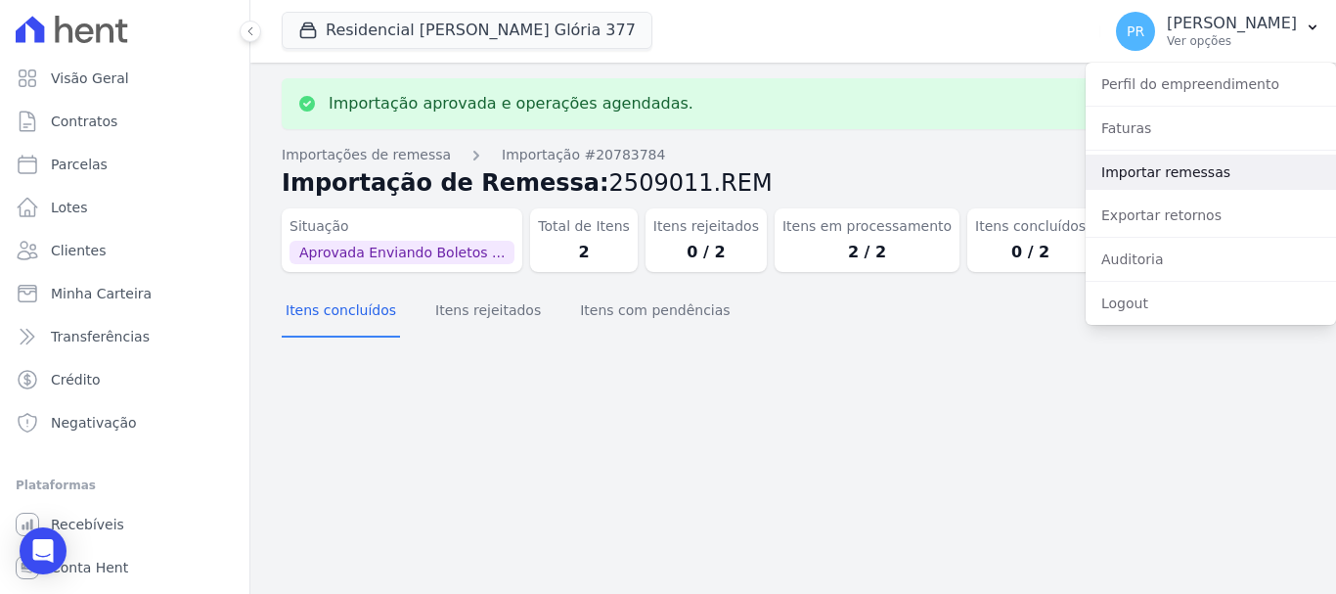
click at [1155, 157] on link "Importar remessas" at bounding box center [1211, 172] width 250 height 35
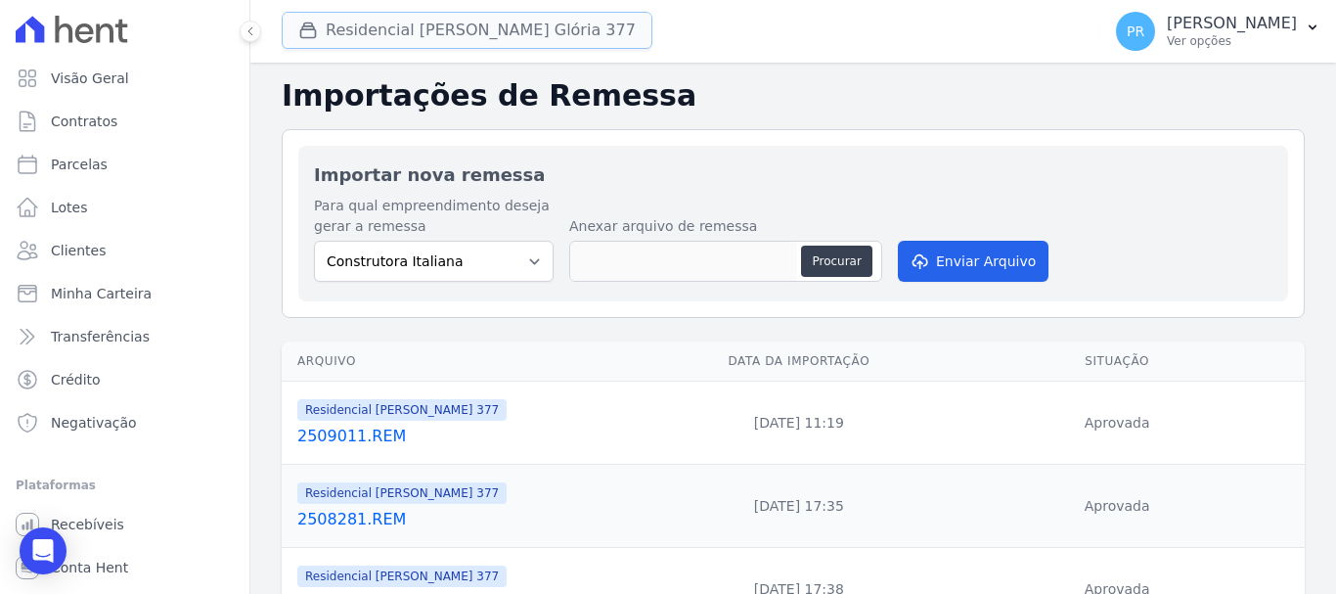
click at [433, 35] on button "Residencial [PERSON_NAME] Glória 377" at bounding box center [467, 30] width 371 height 37
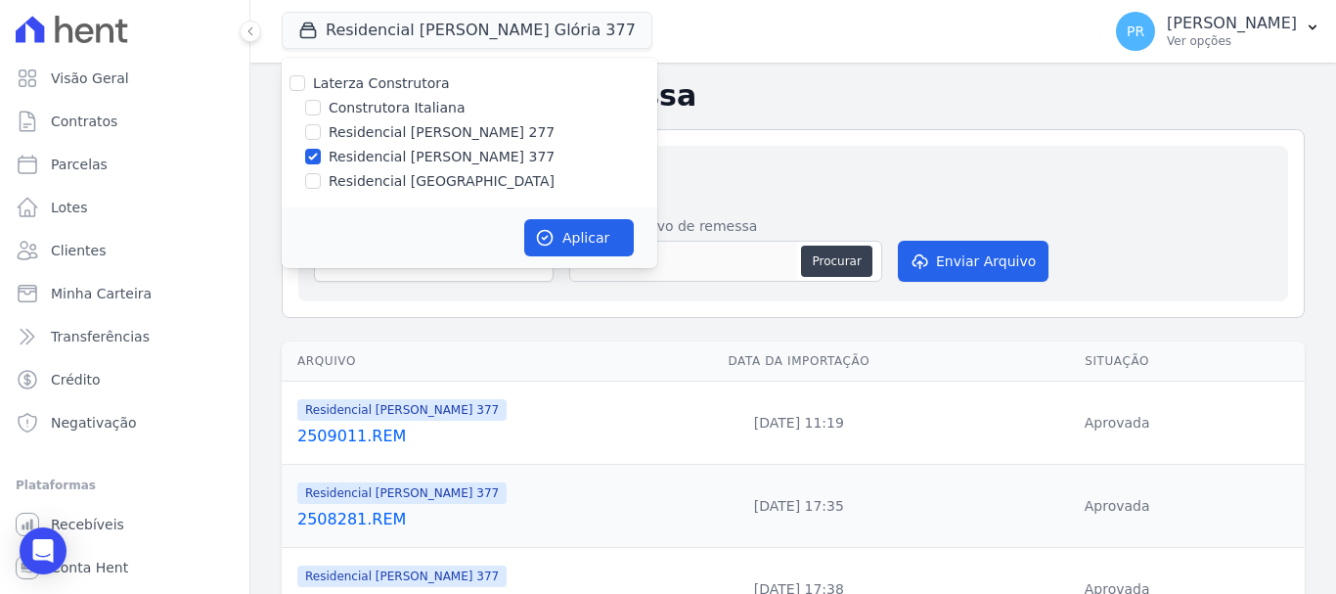
click at [401, 156] on label "Residencial [PERSON_NAME] 377" at bounding box center [442, 157] width 226 height 21
click at [321, 156] on input "Residencial [PERSON_NAME] 377" at bounding box center [313, 157] width 16 height 16
checkbox input "false"
click at [401, 191] on label "Residencial [GEOGRAPHIC_DATA]" at bounding box center [442, 181] width 226 height 21
click at [321, 189] on input "Residencial [GEOGRAPHIC_DATA]" at bounding box center [313, 181] width 16 height 16
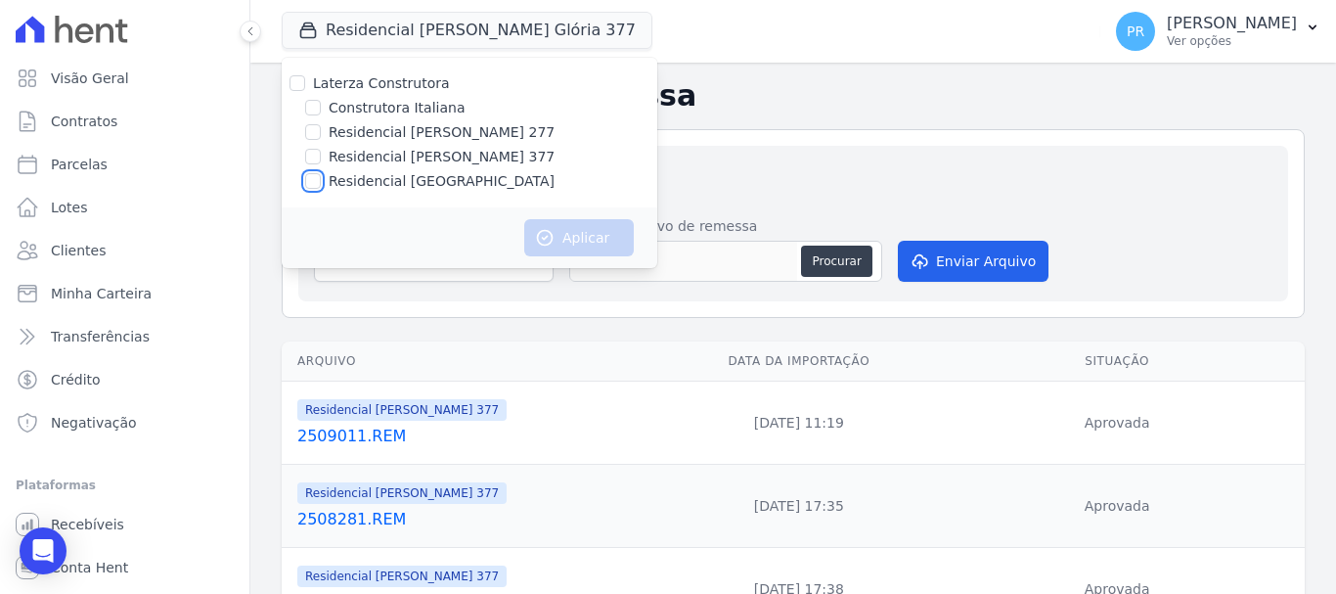
checkbox input "true"
click at [576, 234] on button "Aplicar" at bounding box center [579, 237] width 110 height 37
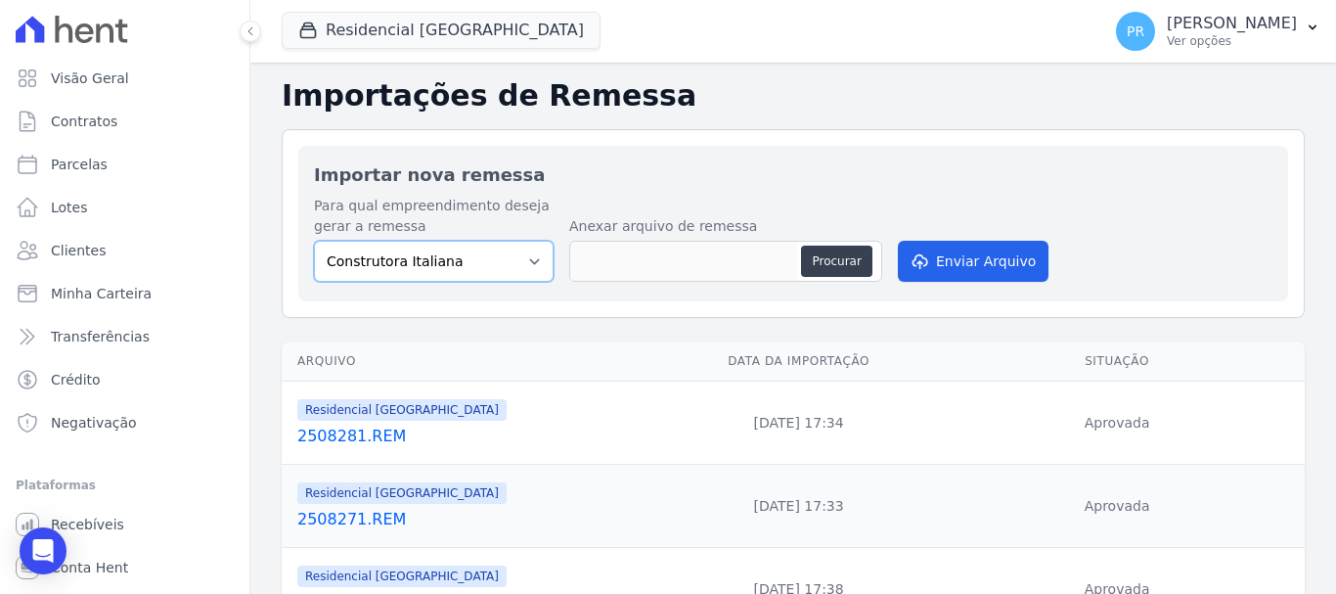
drag, startPoint x: 443, startPoint y: 265, endPoint x: 443, endPoint y: 279, distance: 13.7
click at [443, 265] on select "Construtora Italiana Residencial [PERSON_NAME] 277 Residencial [PERSON_NAME][ST…" at bounding box center [434, 261] width 240 height 41
select select "6440c0a1-232b-4aa1-adfe-88cb95fffe46"
click at [314, 241] on select "Construtora Italiana Residencial [PERSON_NAME] 277 Residencial [PERSON_NAME][ST…" at bounding box center [434, 261] width 240 height 41
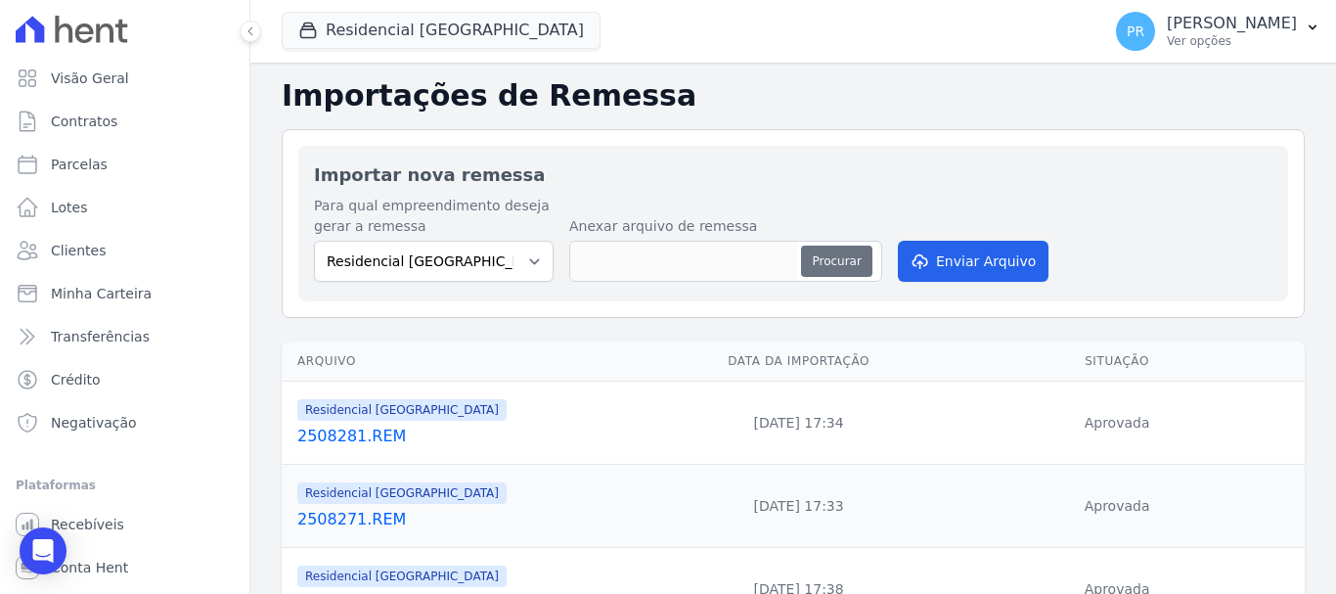
click at [851, 248] on button "Procurar" at bounding box center [836, 261] width 70 height 31
type input "2509011.REM"
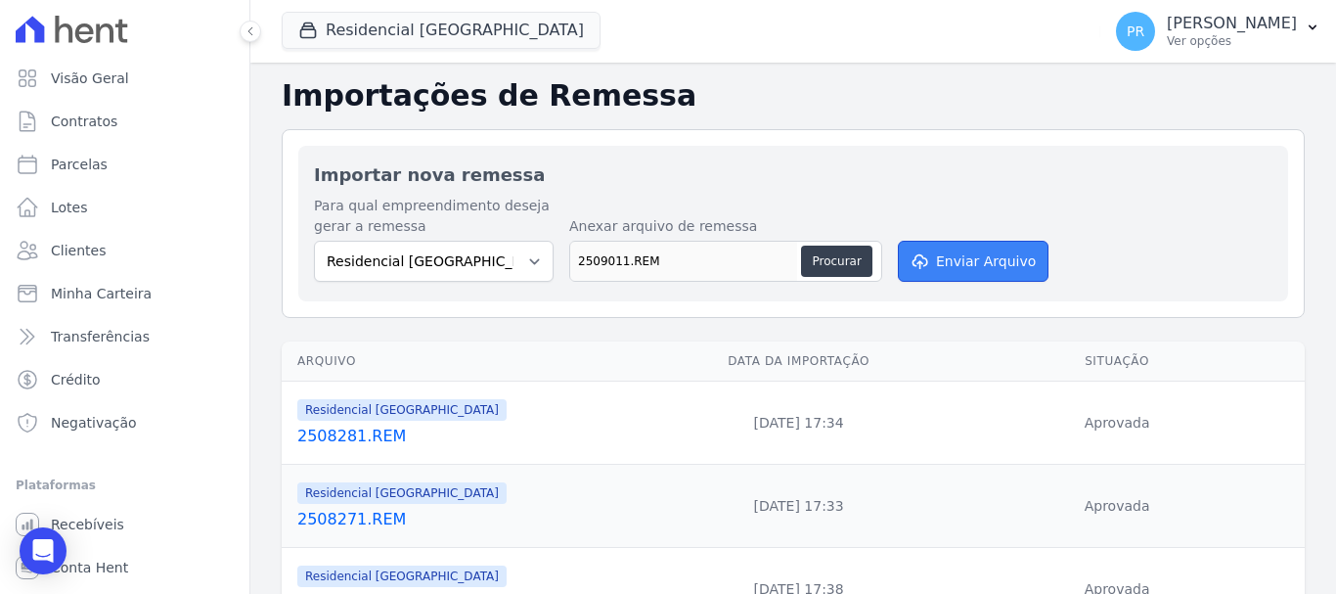
click at [901, 262] on button "Enviar Arquivo" at bounding box center [973, 261] width 151 height 41
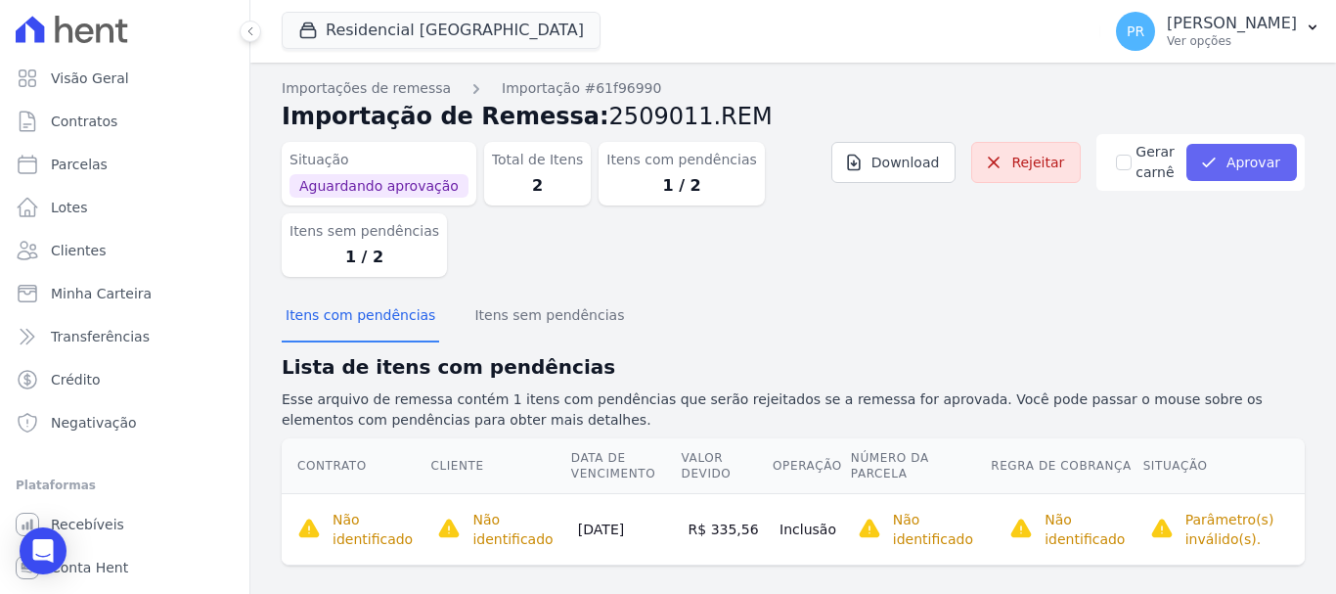
scroll to position [20, 0]
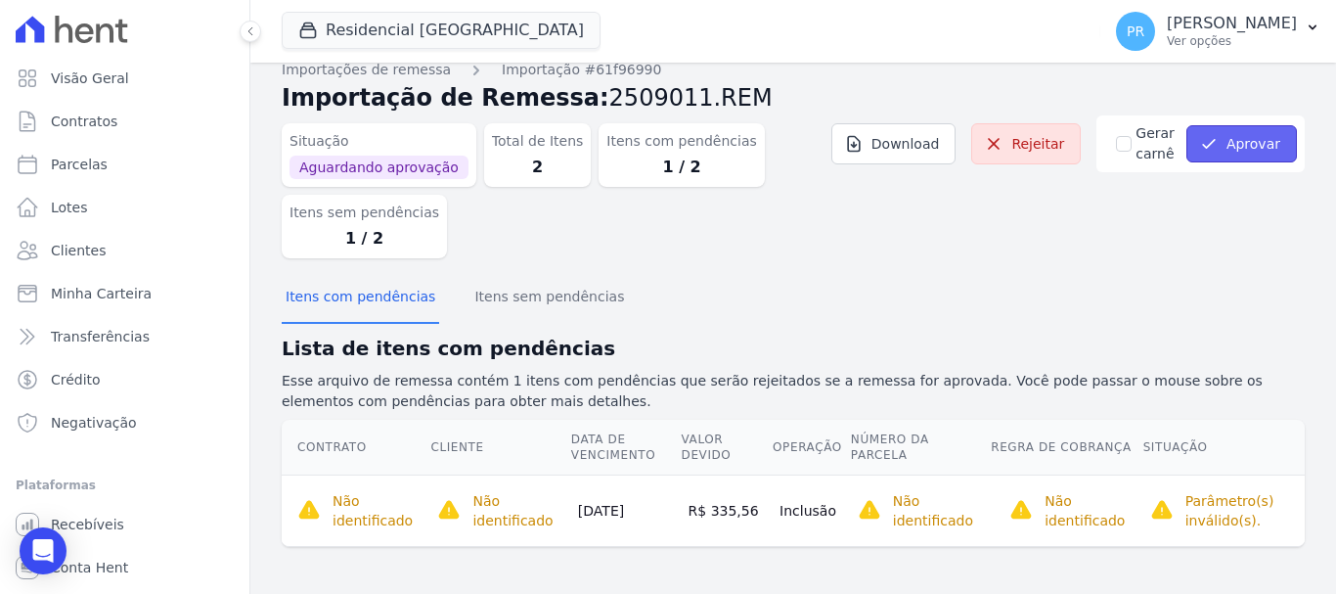
click at [1246, 132] on button "Aprovar" at bounding box center [1241, 143] width 111 height 37
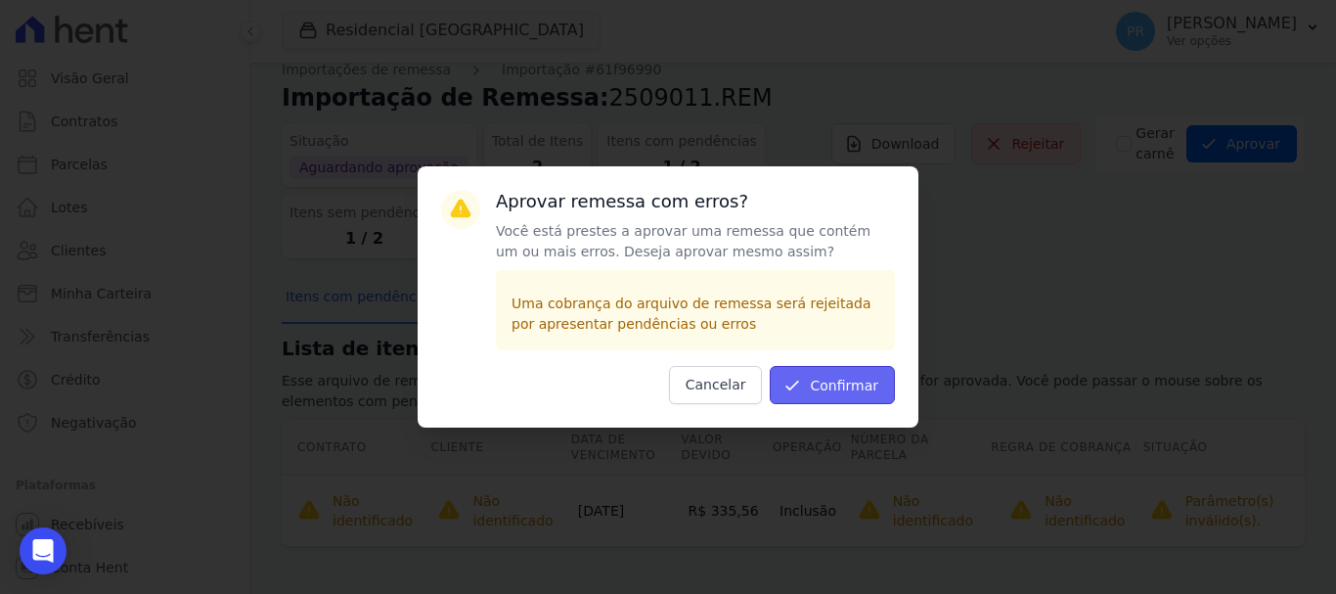
click at [860, 372] on button "Confirmar" at bounding box center [832, 385] width 125 height 38
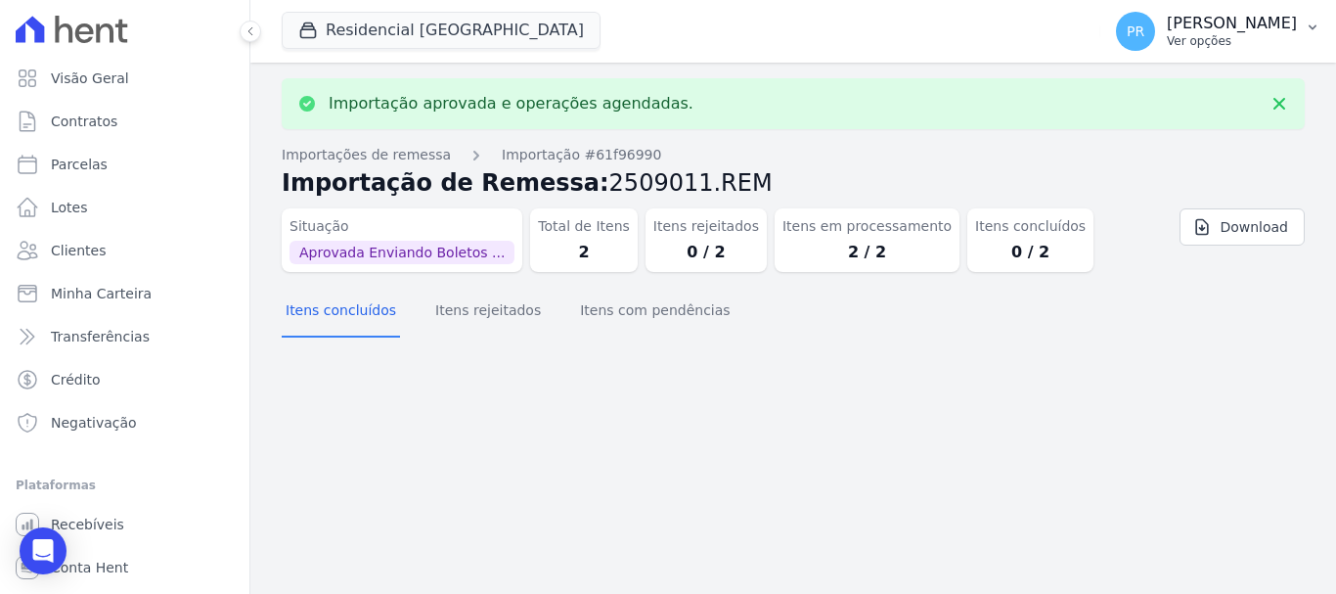
click at [1229, 47] on p "Ver opções" at bounding box center [1232, 41] width 130 height 16
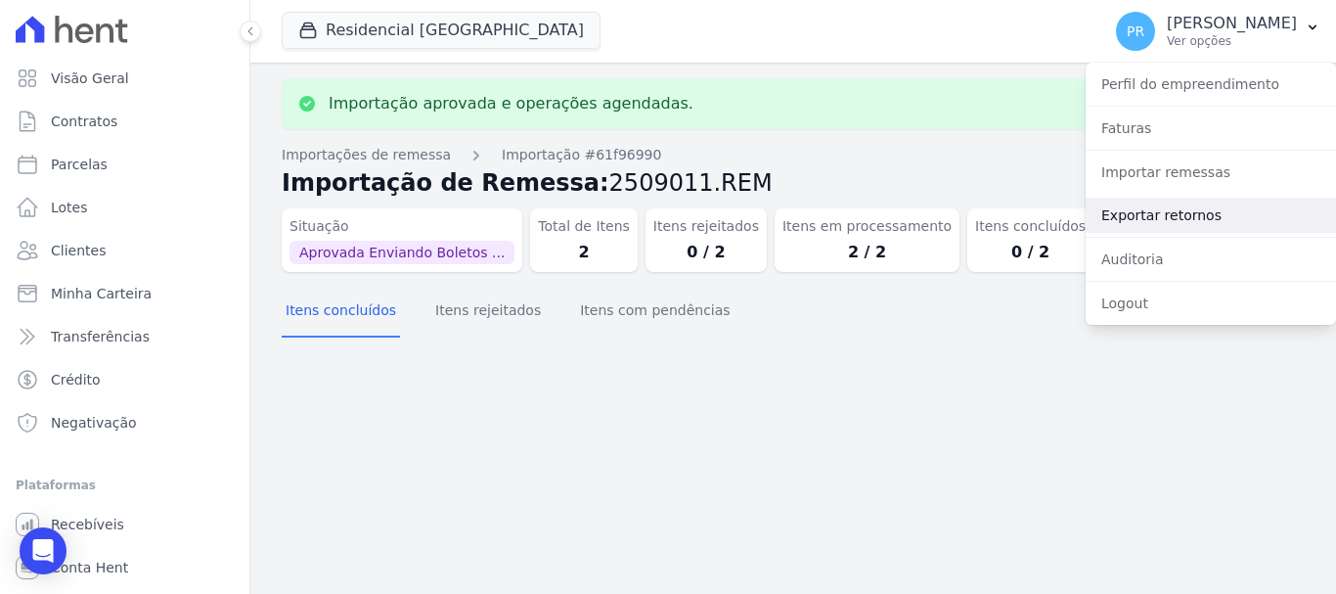
click at [1145, 213] on link "Exportar retornos" at bounding box center [1211, 215] width 250 height 35
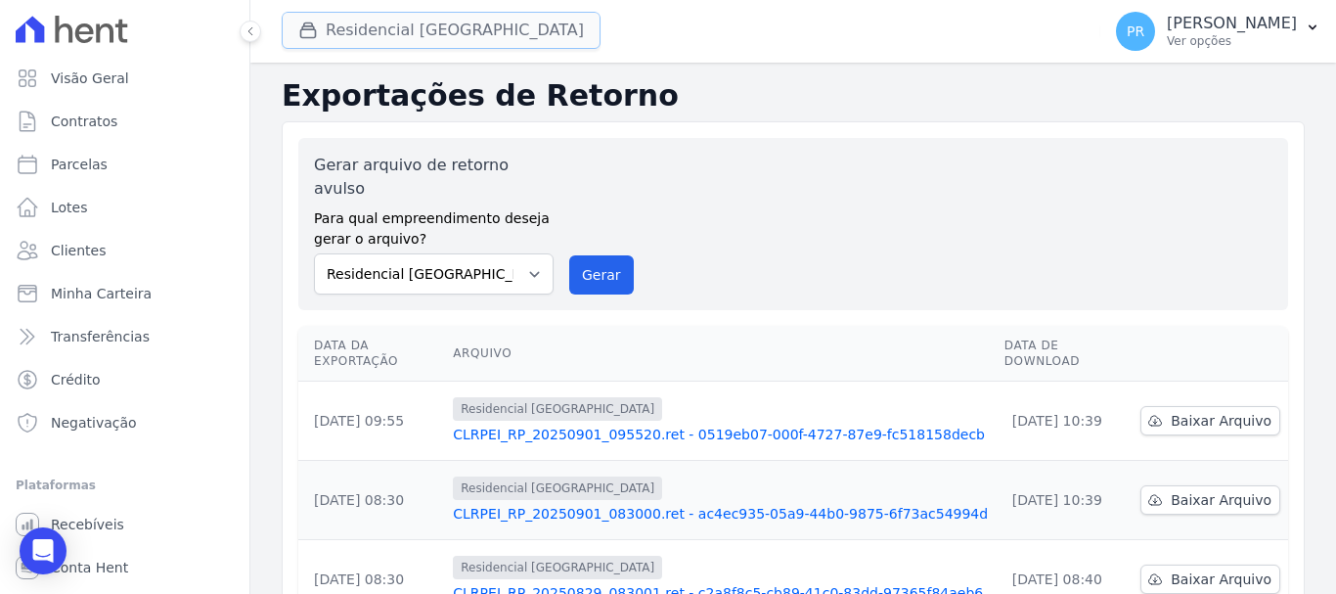
click at [432, 31] on button "Residencial [GEOGRAPHIC_DATA]" at bounding box center [441, 30] width 319 height 37
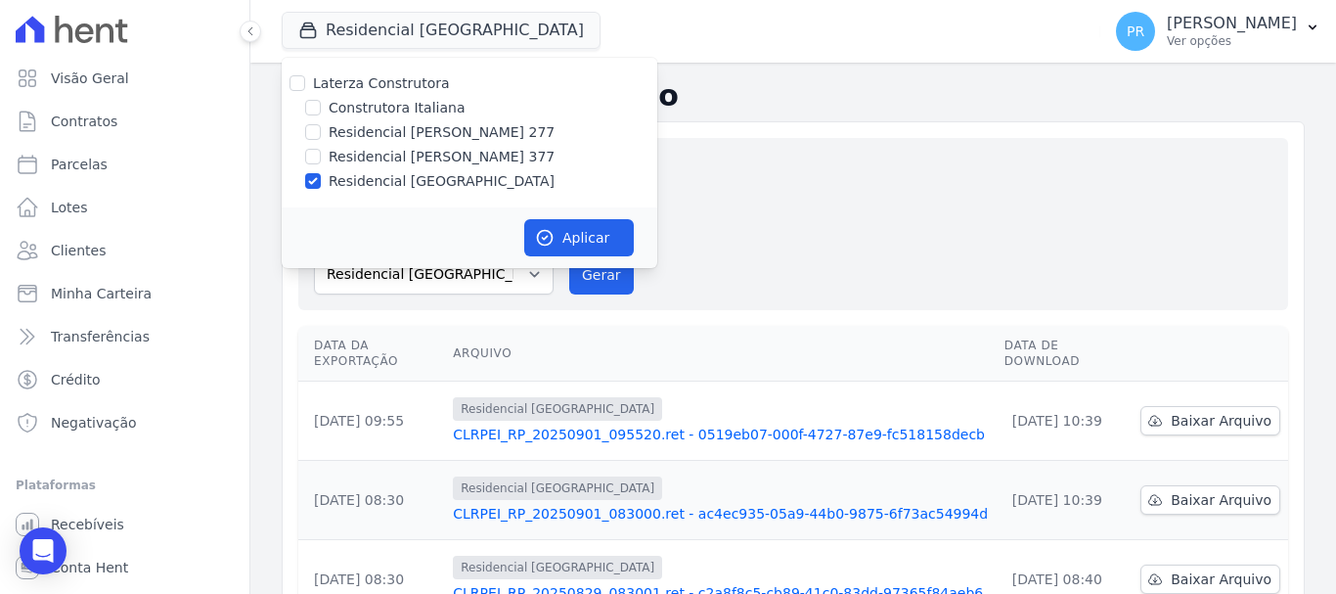
click at [427, 138] on label "Residencial [PERSON_NAME] 277" at bounding box center [442, 132] width 226 height 21
click at [321, 138] on input "Residencial [PERSON_NAME] 277" at bounding box center [313, 132] width 16 height 16
checkbox input "true"
click at [411, 188] on label "Residencial [GEOGRAPHIC_DATA]" at bounding box center [442, 181] width 226 height 21
click at [321, 188] on input "Residencial [GEOGRAPHIC_DATA]" at bounding box center [313, 181] width 16 height 16
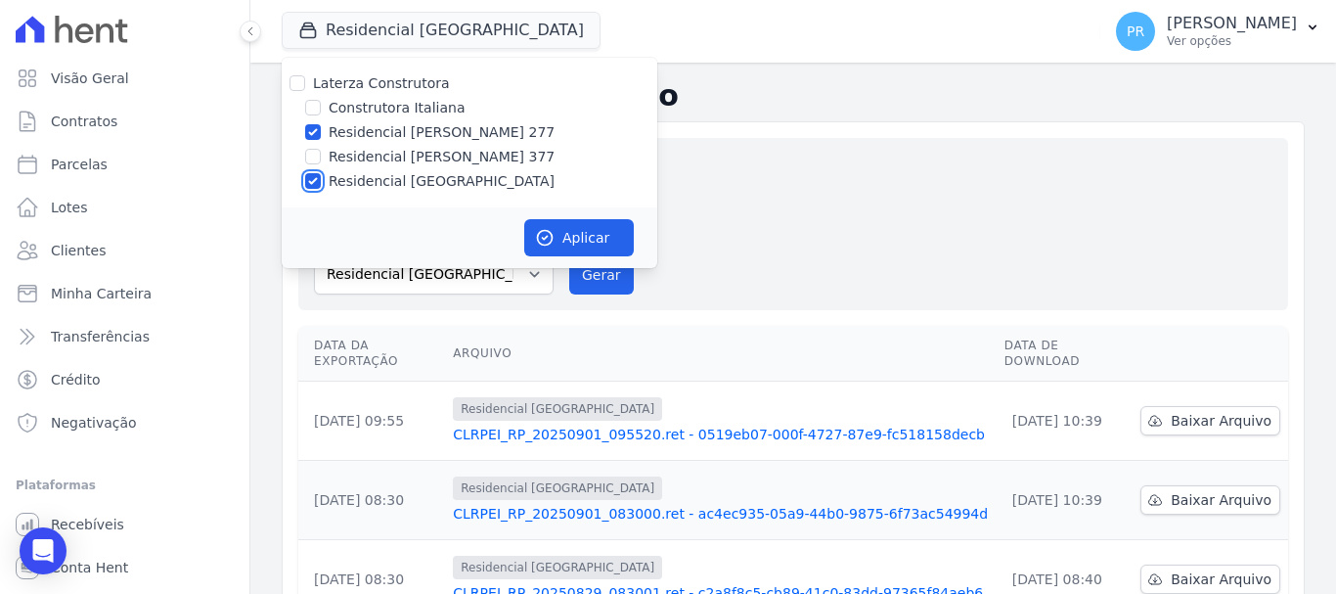
checkbox input "false"
click at [565, 242] on button "Aplicar" at bounding box center [579, 237] width 110 height 37
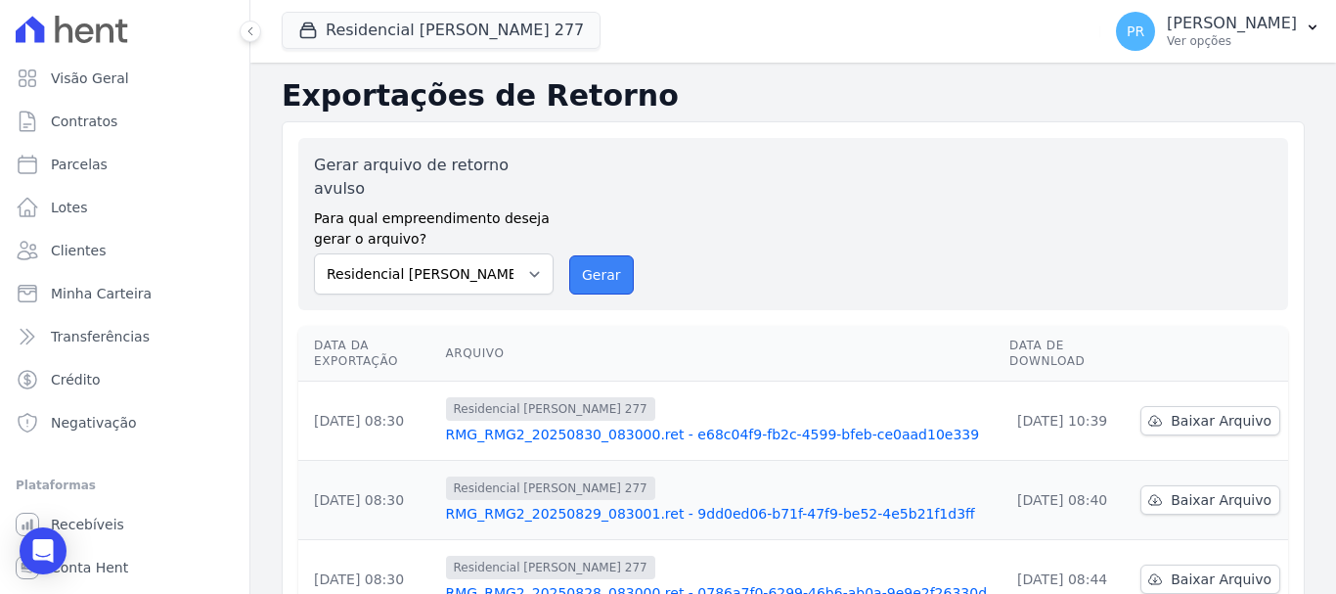
click at [603, 255] on button "Gerar" at bounding box center [601, 274] width 65 height 39
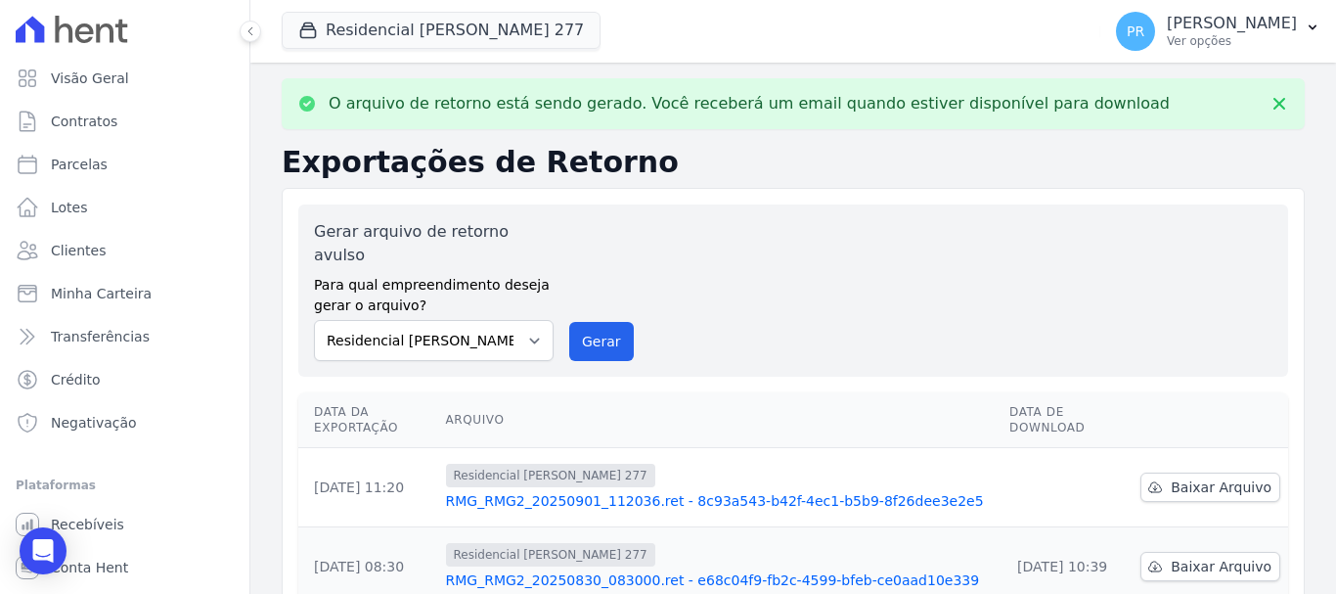
click at [1145, 448] on td "Baixar Arquivo" at bounding box center [1211, 487] width 156 height 79
click at [1151, 472] on link "Baixar Arquivo" at bounding box center [1210, 486] width 140 height 29
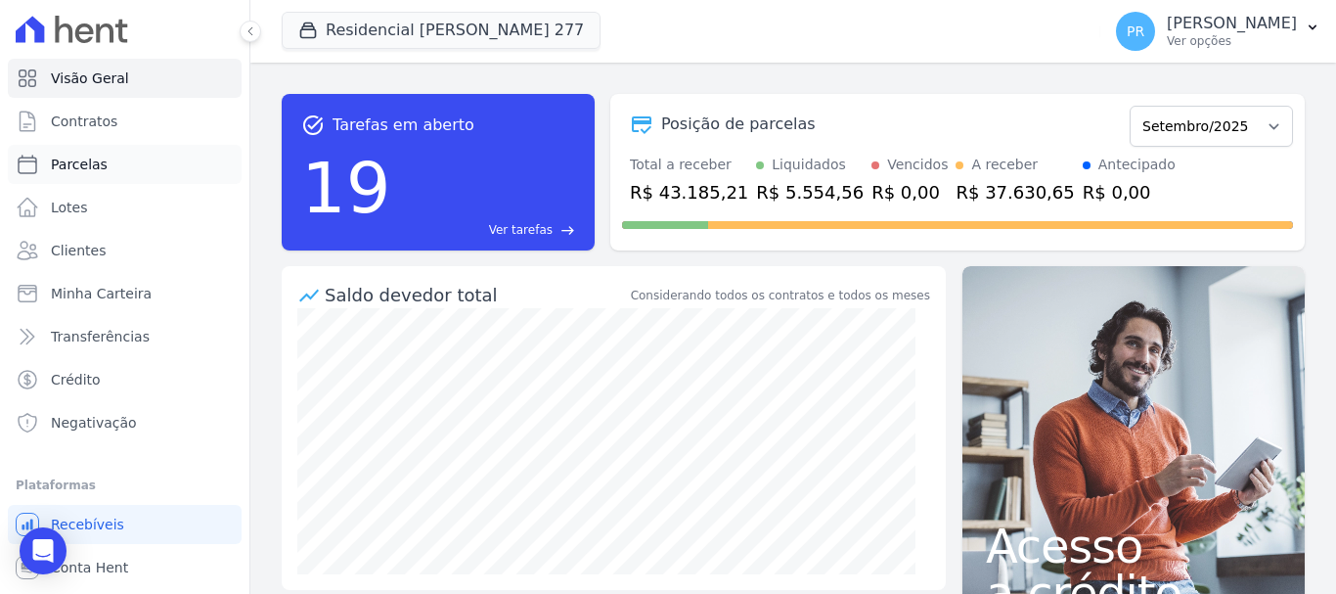
click at [90, 171] on span "Parcelas" at bounding box center [79, 165] width 57 height 20
select select
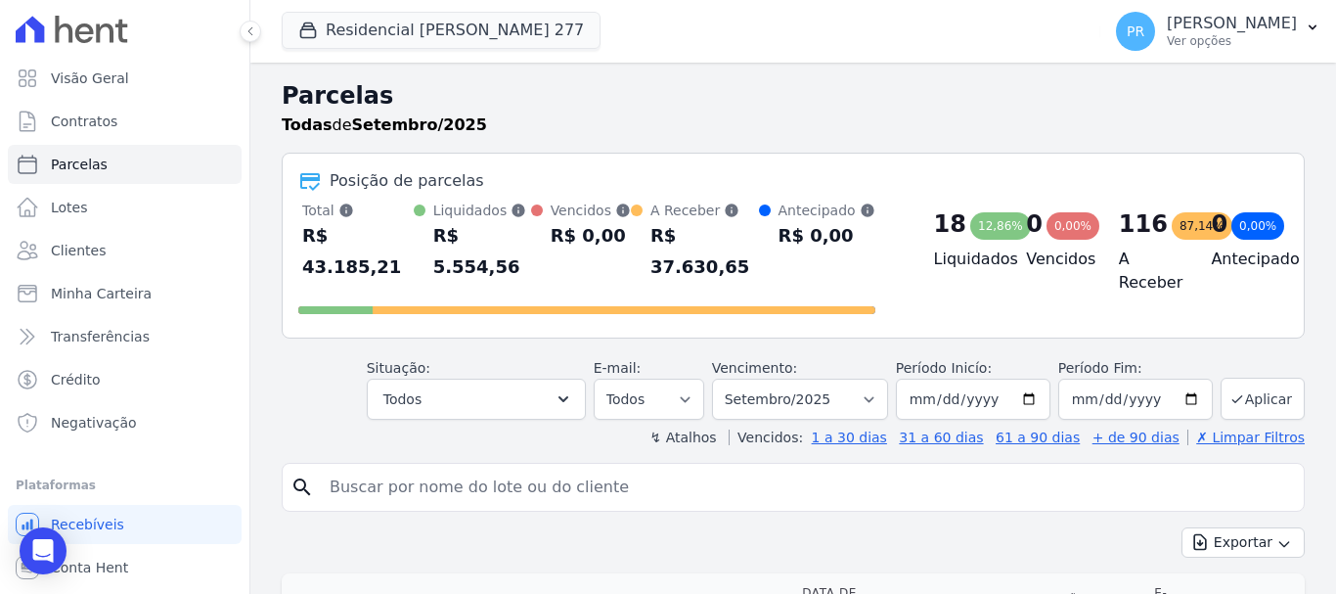
click at [673, 473] on input "search" at bounding box center [807, 487] width 978 height 39
type input "lorraini"
select select
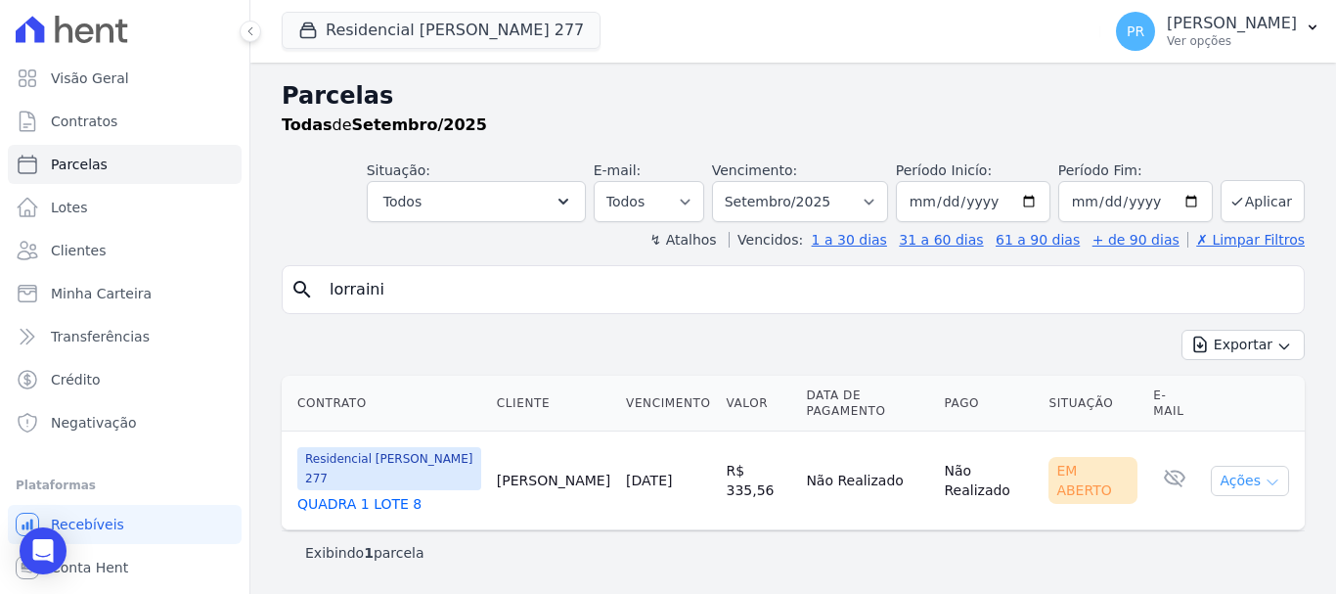
click at [1275, 474] on icon "button" at bounding box center [1273, 482] width 16 height 16
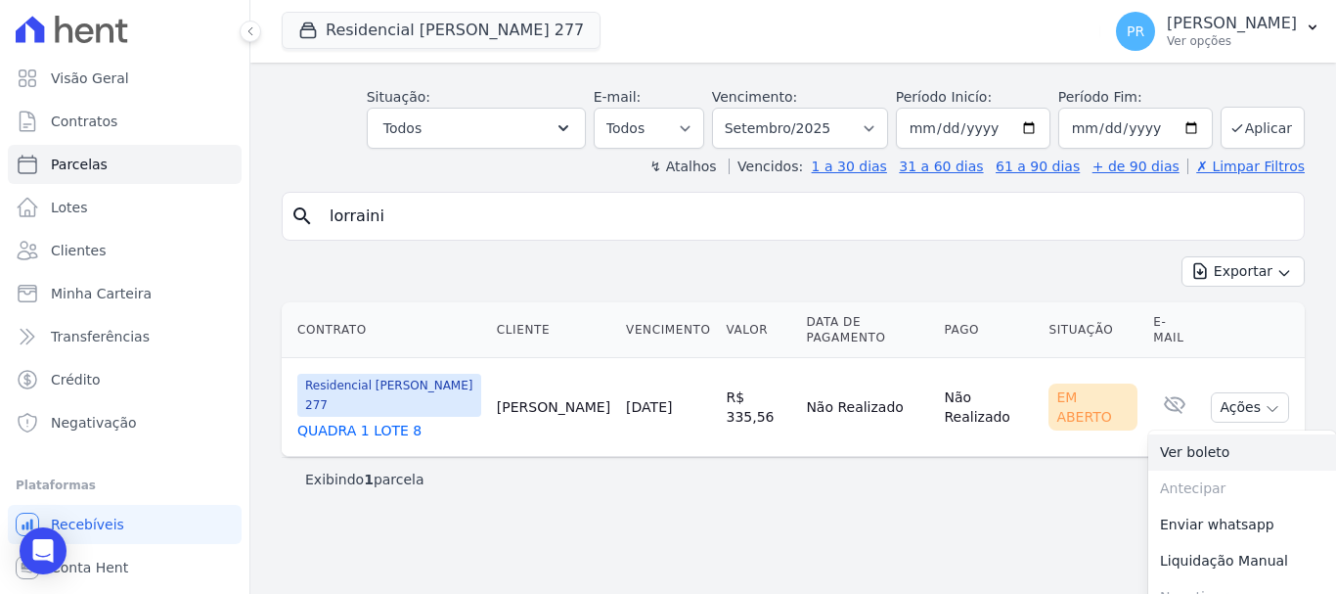
click at [1175, 441] on link "Ver boleto" at bounding box center [1242, 452] width 188 height 36
